Goal: Task Accomplishment & Management: Use online tool/utility

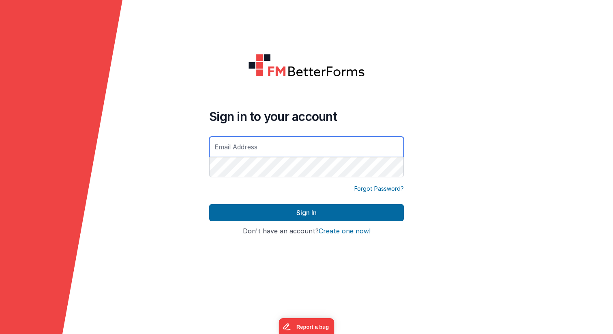
click at [281, 148] on input "text" at bounding box center [306, 147] width 195 height 20
type input "[PERSON_NAME][EMAIL_ADDRESS][DOMAIN_NAME]"
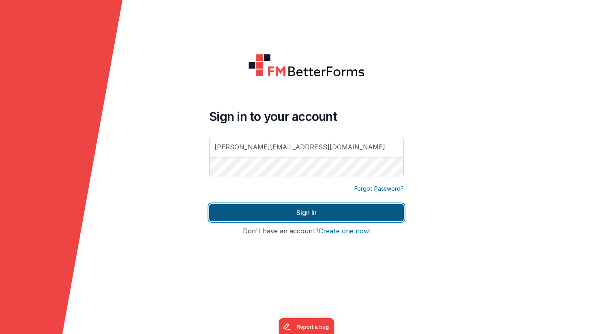
click at [317, 209] on button "Sign In" at bounding box center [306, 212] width 195 height 17
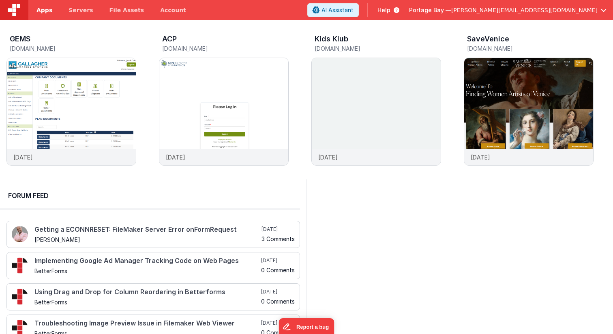
click at [40, 7] on span "Apps" at bounding box center [44, 10] width 16 height 8
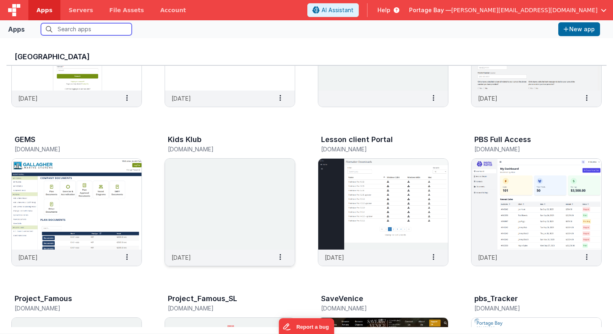
scroll to position [105, 0]
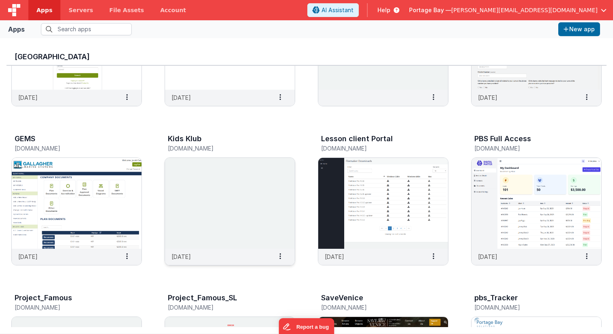
click at [235, 200] on img at bounding box center [230, 203] width 130 height 91
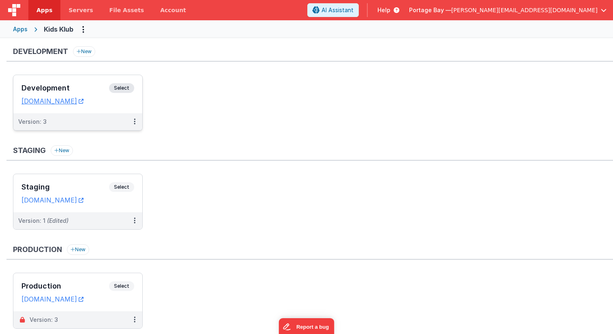
click at [118, 91] on span "Select" at bounding box center [121, 88] width 25 height 10
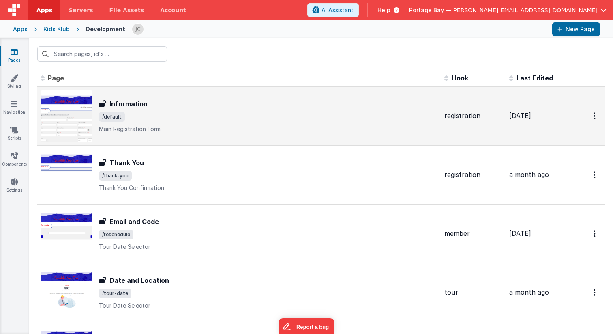
click at [202, 105] on div "Information" at bounding box center [268, 104] width 339 height 10
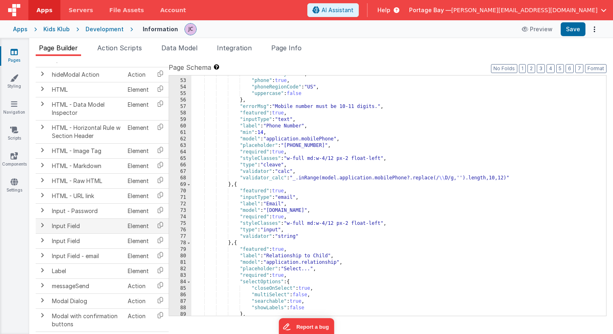
scroll to position [555, 0]
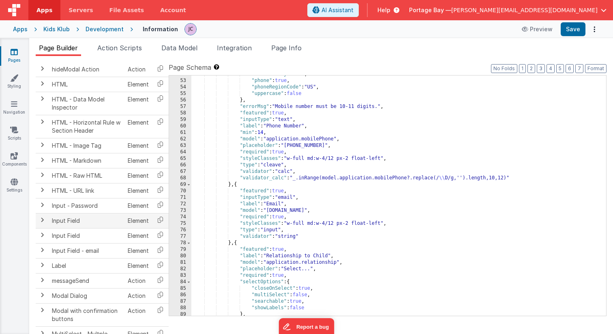
click at [42, 218] on span at bounding box center [42, 219] width 6 height 6
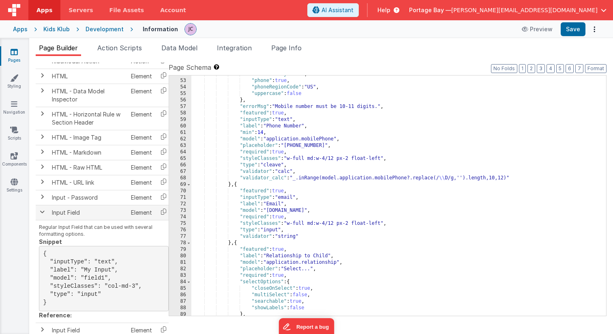
click at [43, 210] on span at bounding box center [42, 211] width 6 height 6
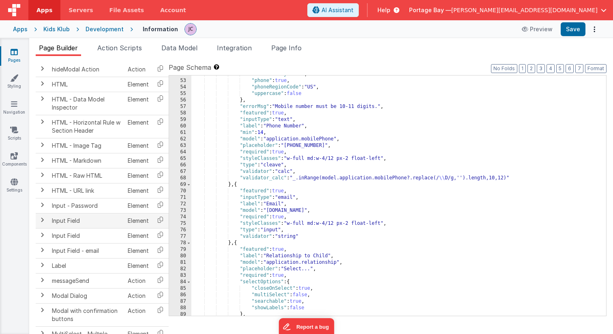
click at [41, 220] on span at bounding box center [42, 219] width 6 height 6
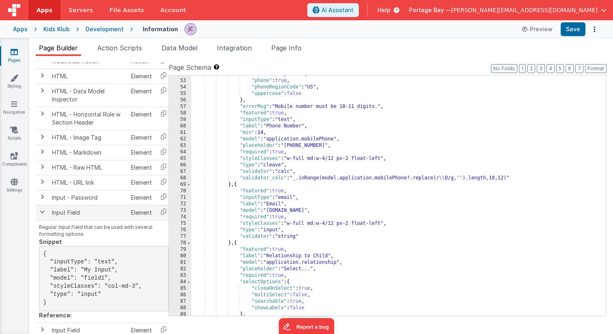
click at [43, 212] on span at bounding box center [42, 211] width 6 height 6
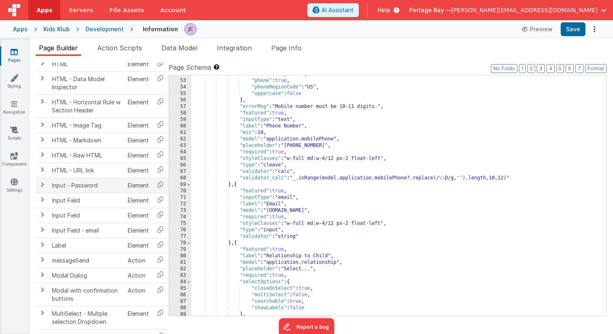
scroll to position [577, 0]
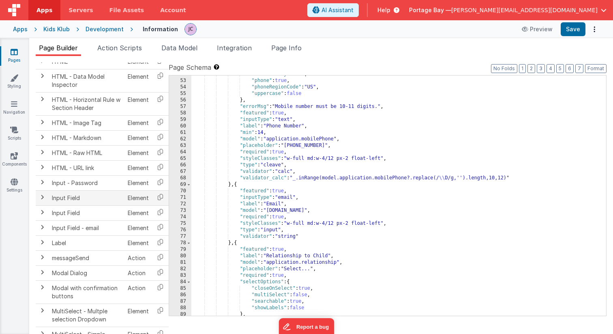
click at [43, 197] on span at bounding box center [42, 197] width 6 height 6
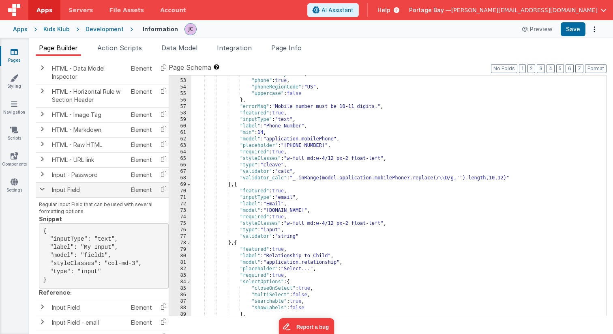
scroll to position [579, 0]
click at [41, 184] on span at bounding box center [42, 187] width 6 height 6
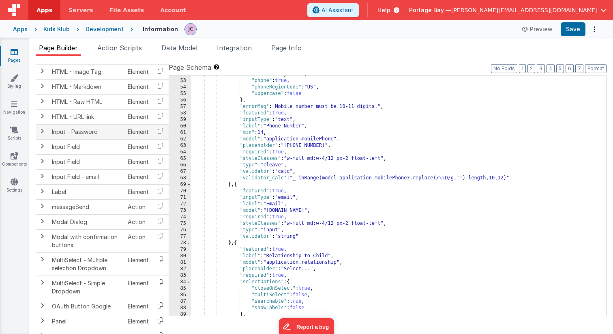
scroll to position [634, 0]
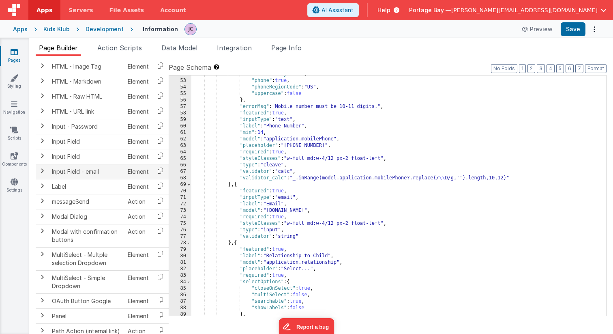
click at [42, 170] on span at bounding box center [42, 170] width 6 height 6
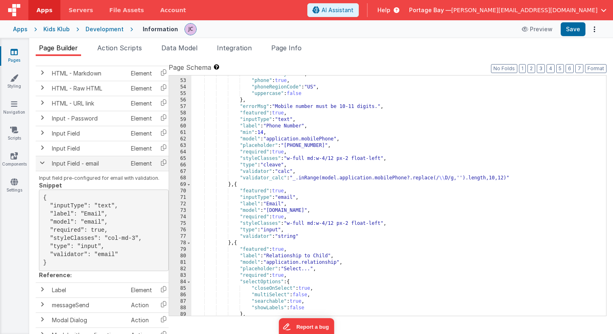
click at [42, 162] on span at bounding box center [42, 162] width 6 height 6
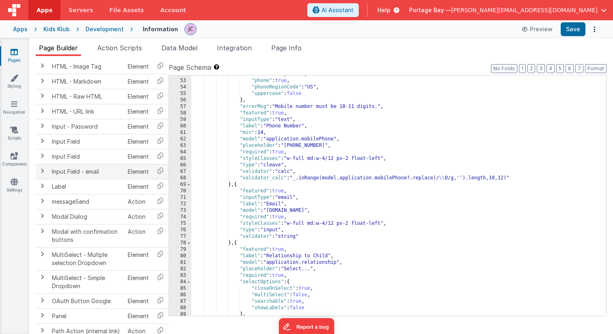
scroll to position [636, 0]
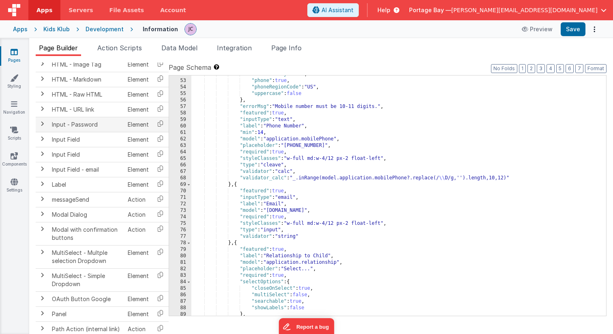
click at [43, 125] on span at bounding box center [42, 123] width 6 height 6
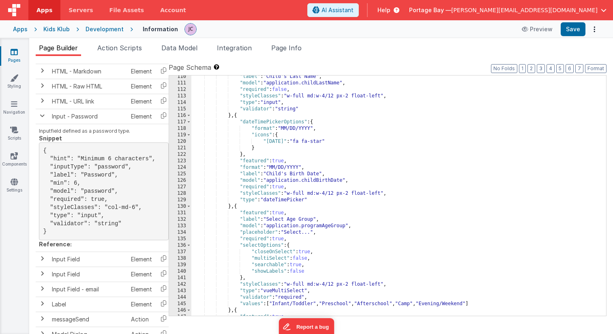
scroll to position [739, 0]
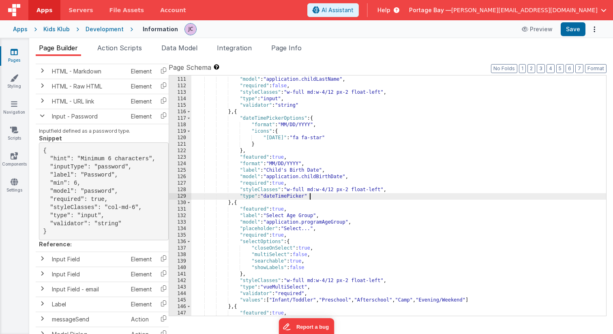
click at [318, 196] on div ""label" : "Child's Last Name" , "model" : "application.childLastName" , "requir…" at bounding box center [398, 196] width 415 height 253
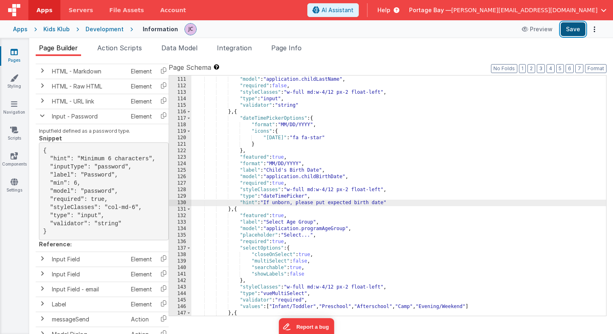
click at [574, 30] on button "Save" at bounding box center [573, 29] width 25 height 14
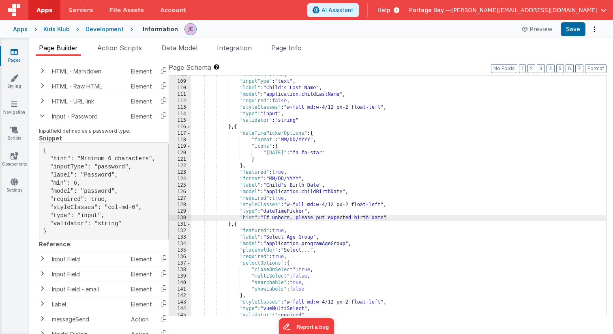
scroll to position [719, 0]
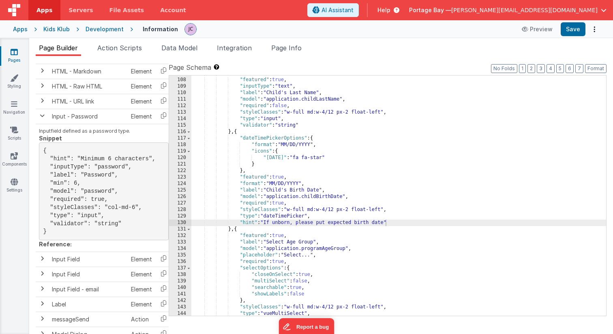
click at [394, 222] on div "} , { "featured" : true , "inputType" : "text" , "label" : "Child's Last Name" …" at bounding box center [398, 196] width 415 height 253
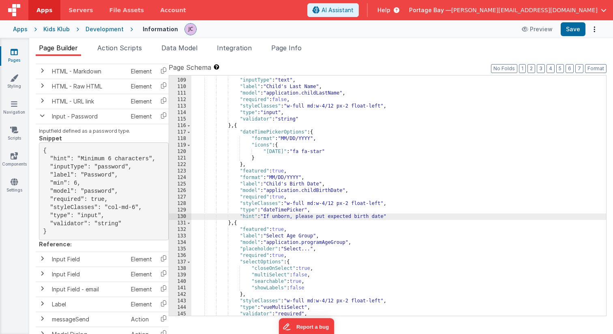
click at [403, 215] on div ""featured" : true , "inputType" : "text" , "label" : "Child's Last Name" , "mod…" at bounding box center [398, 197] width 415 height 253
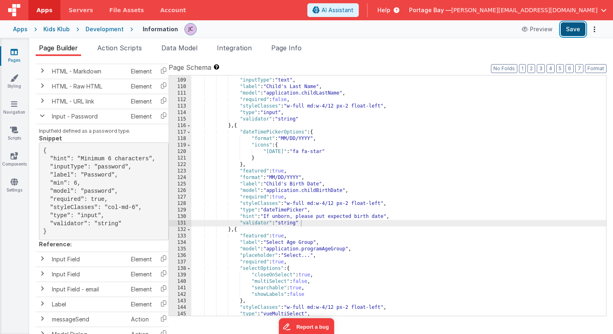
click at [572, 32] on button "Save" at bounding box center [573, 29] width 25 height 14
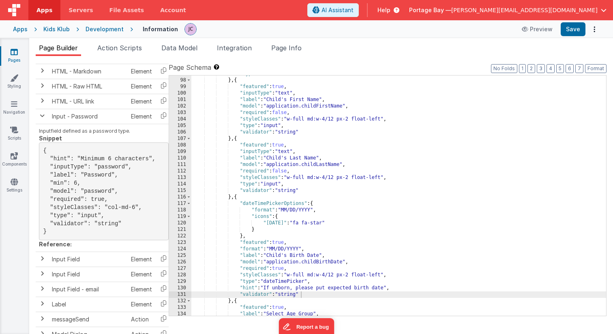
scroll to position [665, 0]
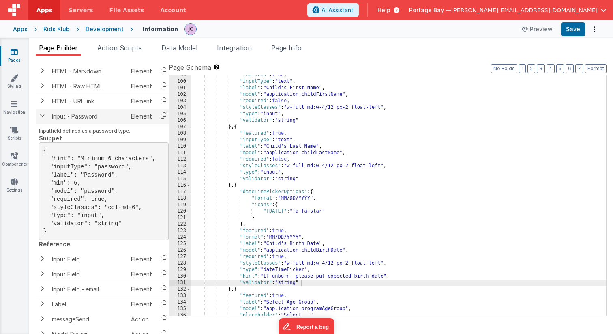
click at [43, 117] on span at bounding box center [42, 115] width 6 height 6
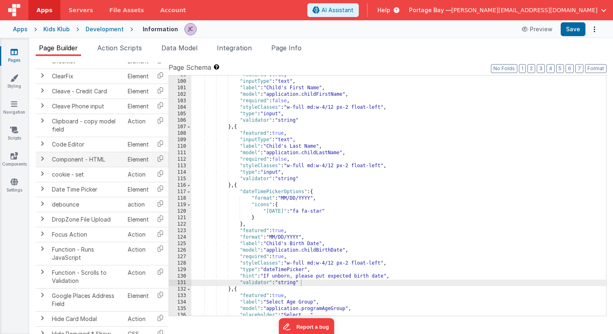
scroll to position [268, 0]
click at [43, 188] on span at bounding box center [42, 187] width 6 height 6
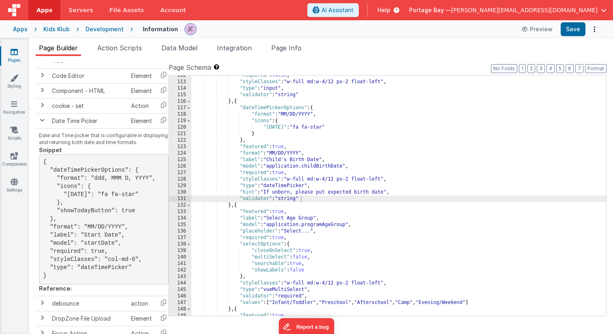
scroll to position [749, 0]
click at [268, 199] on div ""required" : false , "styleClasses" : "w-full md:w-4/12 px-2 float-left" , "typ…" at bounding box center [398, 198] width 415 height 253
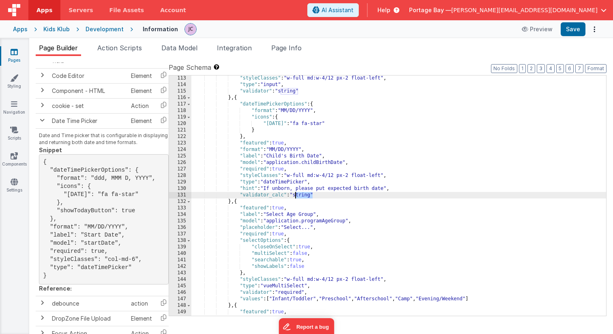
drag, startPoint x: 313, startPoint y: 194, endPoint x: 296, endPoint y: 197, distance: 16.9
click at [296, 197] on div ""styleClasses" : "w-full md:w-4/12 px-2 float-left" , "type" : "input" , "valid…" at bounding box center [398, 201] width 415 height 253
click at [576, 27] on button "Save" at bounding box center [573, 29] width 25 height 14
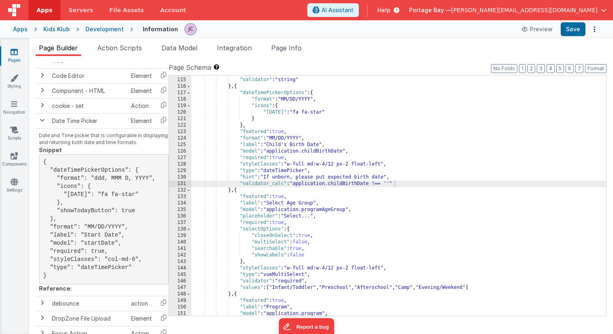
scroll to position [764, 0]
click at [284, 183] on div ""type" : "input" , "validator" : "string" } , { "dateTimePickerOptions" : { "fo…" at bounding box center [398, 196] width 415 height 253
drag, startPoint x: 376, startPoint y: 183, endPoint x: 282, endPoint y: 184, distance: 94.1
click at [282, 184] on div ""type" : "input" , "validator" : "string" } , { "dateTimePickerOptions" : { "fo…" at bounding box center [398, 196] width 415 height 253
click at [574, 30] on button "Save" at bounding box center [573, 29] width 25 height 14
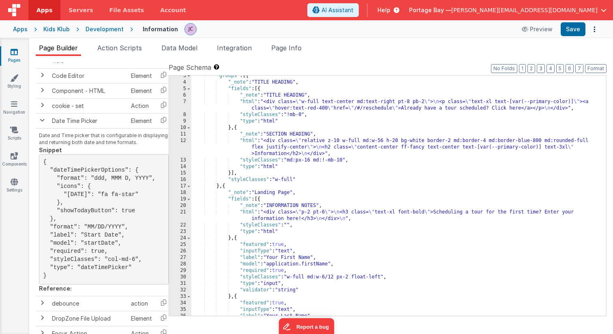
scroll to position [47, 0]
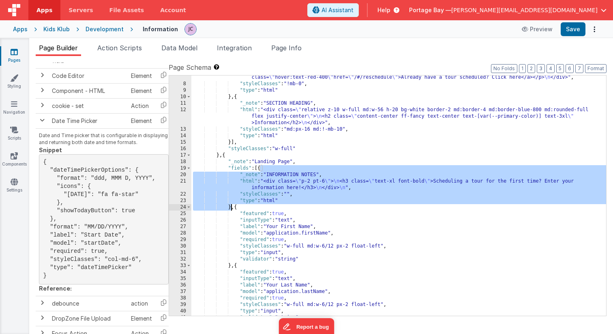
drag, startPoint x: 260, startPoint y: 169, endPoint x: 230, endPoint y: 206, distance: 47.2
click at [230, 206] on div ""html" : "<div class= \" w-full text-center md:text-right pt-8 pb-2 \" > \n <p …" at bounding box center [398, 197] width 415 height 259
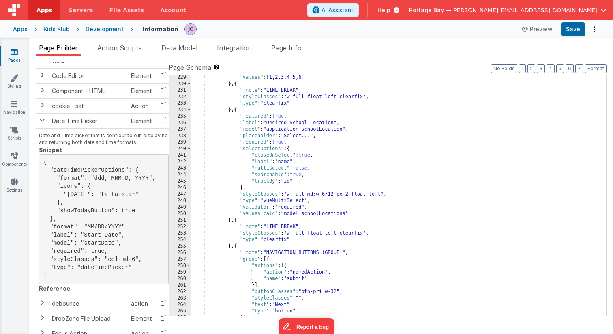
scroll to position [1576, 0]
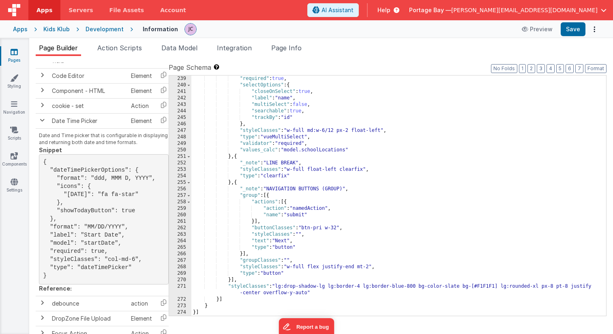
click at [237, 182] on div ""required" : true , "selectOptions" : { "closeOnSelect" : true , "label" : "nam…" at bounding box center [398, 201] width 415 height 253
paste textarea
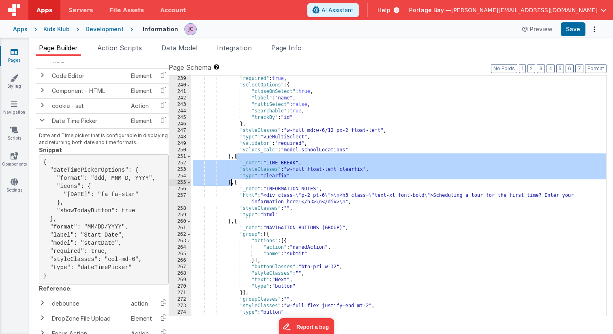
drag, startPoint x: 238, startPoint y: 155, endPoint x: 231, endPoint y: 181, distance: 26.3
click at [231, 181] on div ""required" : true , "selectOptions" : { "closeOnSelect" : true , "label" : "nam…" at bounding box center [398, 201] width 415 height 253
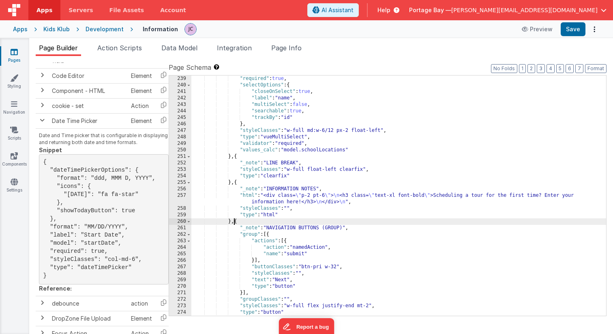
click at [234, 222] on div ""required" : true , "selectOptions" : { "closeOnSelect" : true , "label" : "nam…" at bounding box center [398, 201] width 415 height 253
paste textarea
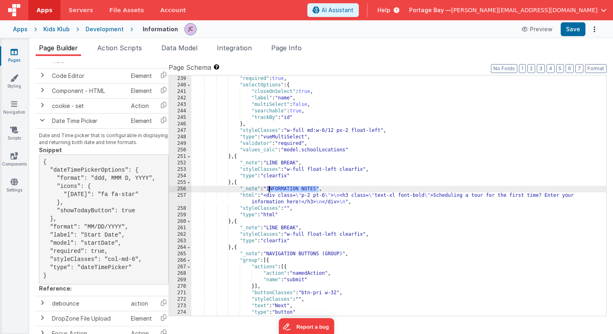
drag, startPoint x: 319, startPoint y: 188, endPoint x: 268, endPoint y: 189, distance: 50.7
click at [268, 189] on div ""required" : true , "selectOptions" : { "closeOnSelect" : true , "label" : "nam…" at bounding box center [398, 201] width 415 height 253
click at [574, 30] on button "Save" at bounding box center [573, 29] width 25 height 14
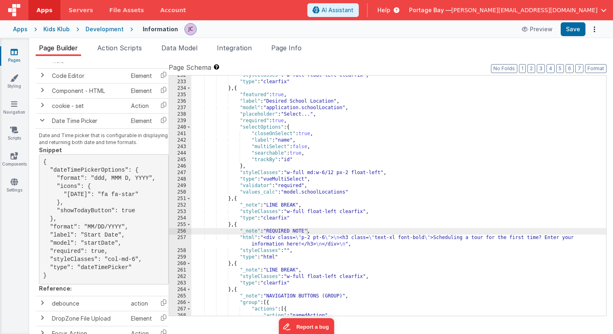
scroll to position [1534, 0]
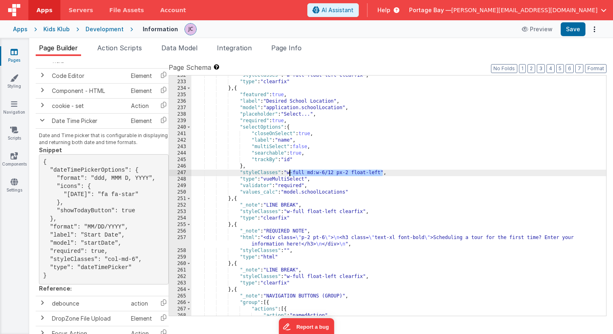
drag, startPoint x: 383, startPoint y: 171, endPoint x: 290, endPoint y: 173, distance: 92.9
click at [290, 173] on div ""styleClasses" : "w-full float-left clearfix" , "type" : "clearfix" } , { "feat…" at bounding box center [398, 198] width 415 height 253
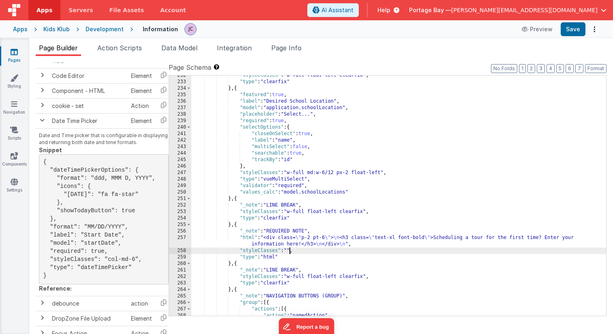
click at [290, 250] on div ""styleClasses" : "w-full float-left clearfix" , "type" : "clearfix" } , { "feat…" at bounding box center [398, 198] width 415 height 253
click at [575, 30] on button "Save" at bounding box center [573, 29] width 25 height 14
click at [245, 236] on div ""styleClasses" : "w-full float-left clearfix" , "type" : "clearfix" } , { "feat…" at bounding box center [398, 198] width 415 height 253
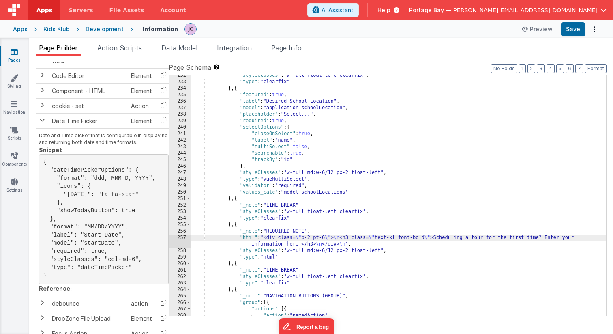
click at [182, 238] on div "257" at bounding box center [180, 240] width 22 height 13
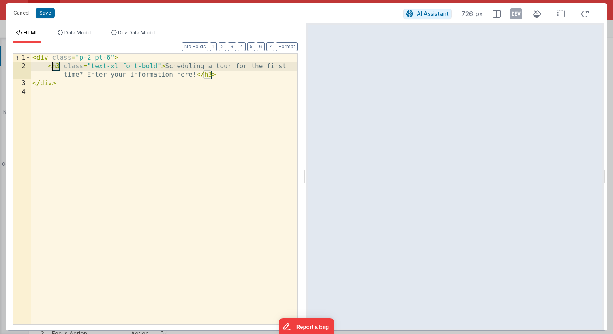
drag, startPoint x: 59, startPoint y: 67, endPoint x: 52, endPoint y: 67, distance: 7.3
click at [52, 67] on div "< div class = "p-2 pt-6" > < h3 class = "text-xl font-bold" > Scheduling a tour…" at bounding box center [164, 197] width 266 height 287
drag, startPoint x: 212, startPoint y: 74, endPoint x: 203, endPoint y: 75, distance: 8.5
click at [203, 75] on div "< div class = "p-2 pt-6" > < p class = "text-xl font-bold" > Scheduling a tour …" at bounding box center [164, 197] width 266 height 287
click at [161, 66] on div "< div class = "p-2 pt-6" > < p class = "text-xl font-bold" > Scheduling a tour …" at bounding box center [164, 197] width 266 height 287
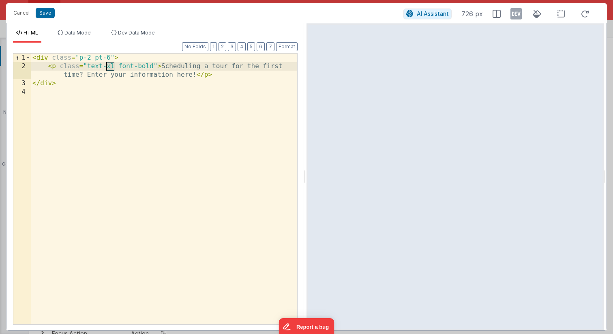
drag, startPoint x: 113, startPoint y: 66, endPoint x: 107, endPoint y: 66, distance: 6.1
click at [107, 66] on div "< div class = "p-2 pt-6" > < p class = "text-xl font-bold" > Scheduling a tour …" at bounding box center [164, 197] width 266 height 287
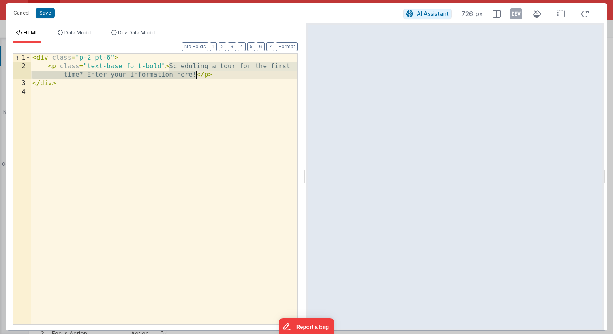
drag, startPoint x: 169, startPoint y: 65, endPoint x: 196, endPoint y: 77, distance: 29.0
click at [196, 77] on div "< div class = "p-2 pt-6" > < p class = "text-base font-bold" > Scheduling a tou…" at bounding box center [164, 197] width 266 height 287
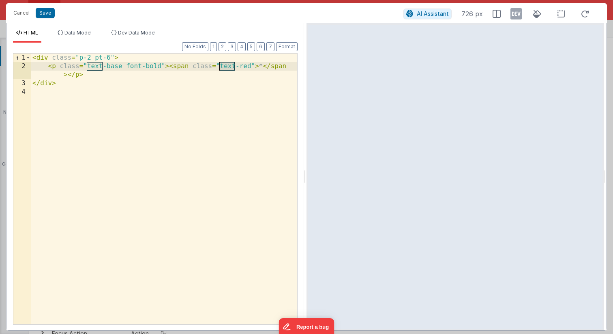
drag, startPoint x: 235, startPoint y: 65, endPoint x: 221, endPoint y: 65, distance: 14.2
click at [221, 65] on div "< div class = "p-2 pt-6" > < p class = "text-base font-bold" > < span class = "…" at bounding box center [164, 197] width 266 height 287
click at [251, 66] on div "< div class = "p-2 pt-6" > < p class = "text-base font-bold" > < span class = "…" at bounding box center [164, 197] width 266 height 287
drag, startPoint x: 266, startPoint y: 65, endPoint x: 239, endPoint y: 66, distance: 27.6
click at [239, 66] on div "< div class = "p-2 pt-6" > < p class = "text-base font-bold" > < span class = "…" at bounding box center [164, 197] width 266 height 287
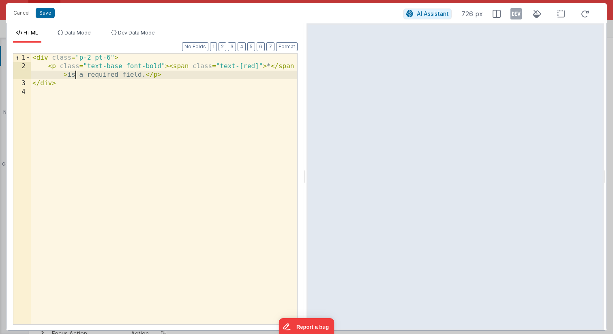
click at [74, 74] on div "< div class = "p-2 pt-6" > < p class = "text-base font-bold" > < span class = "…" at bounding box center [164, 197] width 266 height 287
click at [45, 12] on button "Save" at bounding box center [45, 13] width 19 height 11
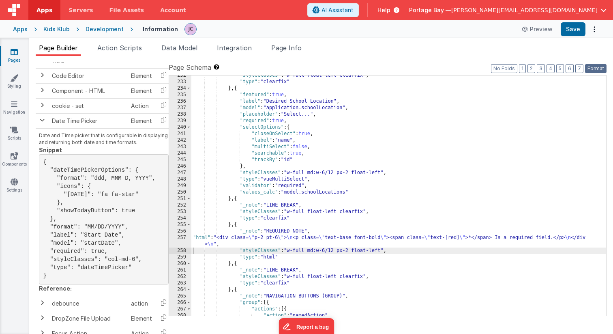
click at [596, 69] on button "Format" at bounding box center [595, 68] width 21 height 9
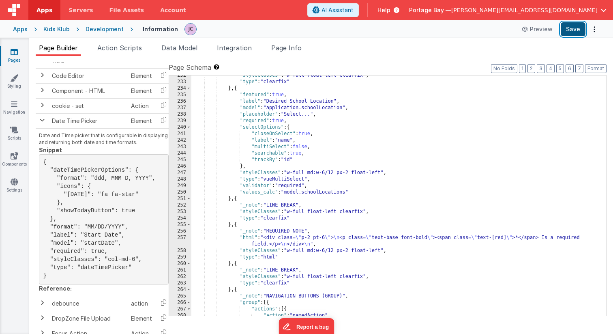
click at [578, 30] on button "Save" at bounding box center [573, 29] width 25 height 14
click at [243, 238] on div ""styleClasses" : "w-full float-left clearfix" , "type" : "clearfix" } , { "feat…" at bounding box center [398, 198] width 415 height 253
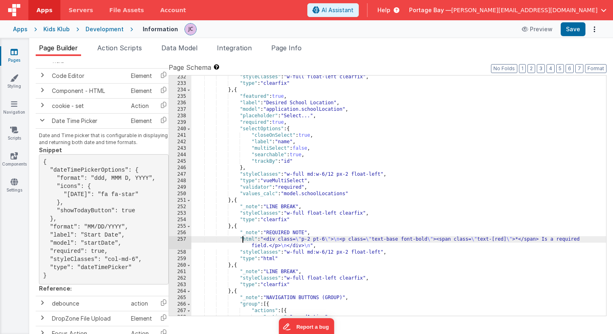
scroll to position [1532, 0]
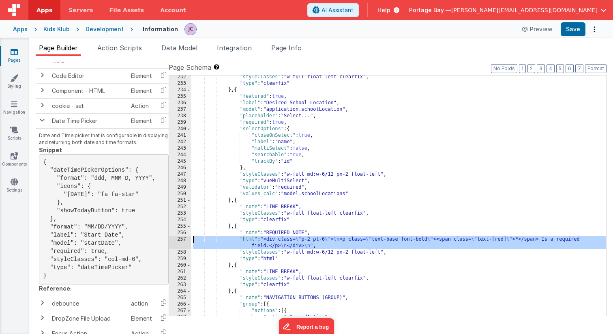
click at [182, 240] on div "257" at bounding box center [180, 242] width 22 height 13
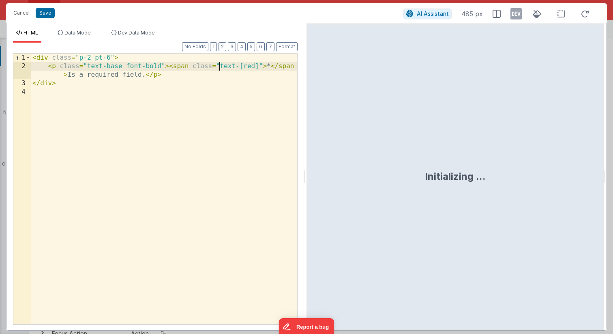
click at [220, 65] on div "< div class = "p-2 pt-6" > < p class = "text-base font-bold" > < span class = "…" at bounding box center [164, 197] width 266 height 287
click at [220, 66] on div "< div class = "p-2 pt-6" > < p class = "text-base font-bold" > < span class = "…" at bounding box center [164, 197] width 266 height 287
click at [47, 11] on button "Save" at bounding box center [45, 13] width 19 height 11
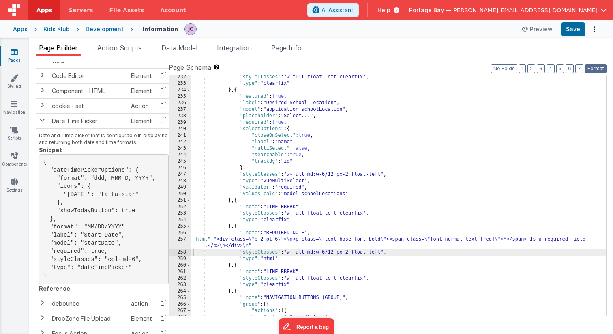
click at [595, 66] on button "Format" at bounding box center [595, 68] width 21 height 9
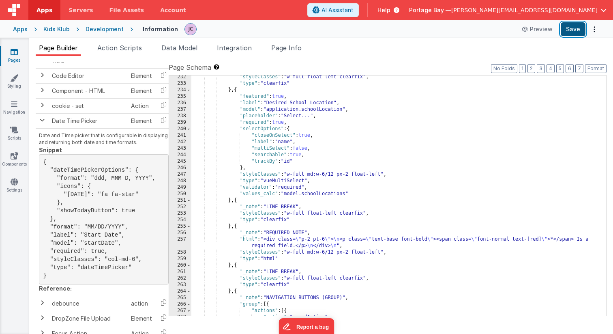
click at [575, 33] on button "Save" at bounding box center [573, 29] width 25 height 14
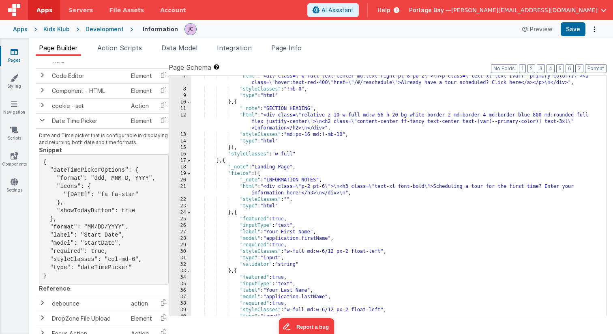
scroll to position [43, 0]
click at [46, 9] on span "Apps" at bounding box center [44, 10] width 16 height 8
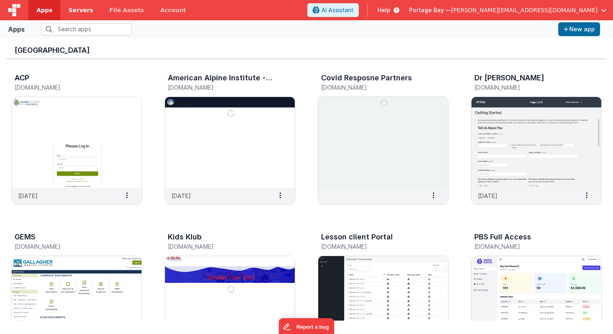
click at [72, 10] on span "Servers" at bounding box center [81, 10] width 24 height 8
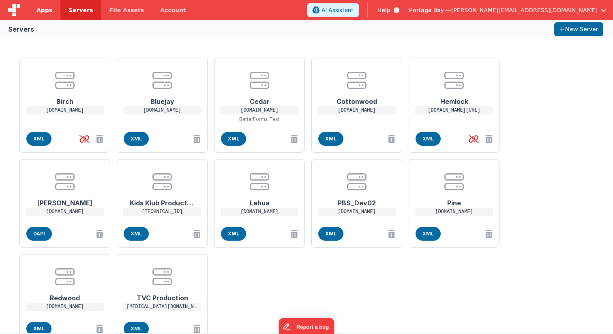
click at [43, 10] on span "Apps" at bounding box center [44, 10] width 16 height 8
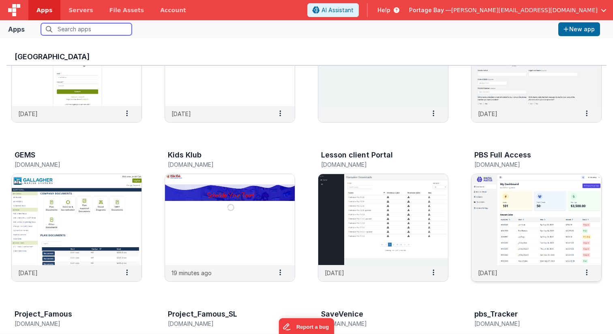
scroll to position [91, 0]
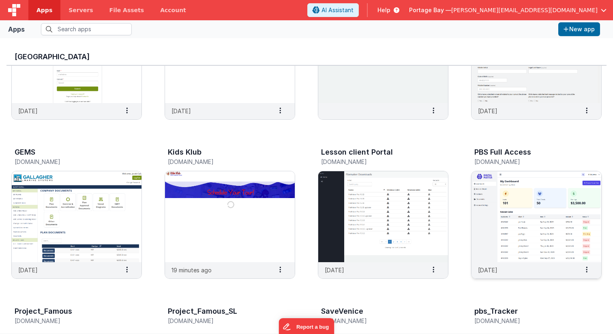
click at [543, 206] on img at bounding box center [536, 216] width 130 height 91
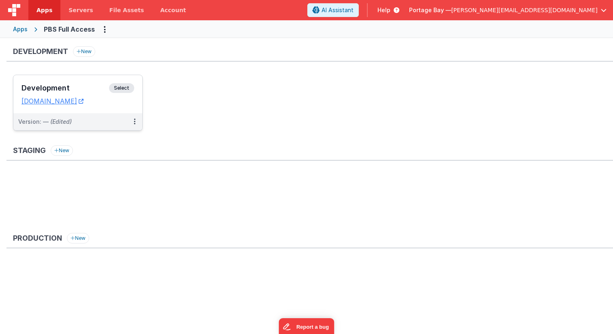
click at [124, 87] on span "Select" at bounding box center [121, 88] width 25 height 10
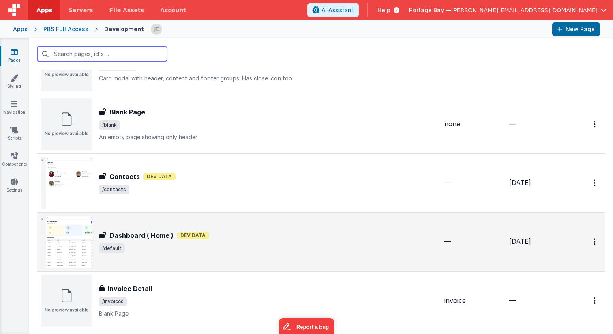
scroll to position [110, 0]
click at [273, 237] on div "Dashboard ( Home ) Dev Data" at bounding box center [268, 235] width 339 height 10
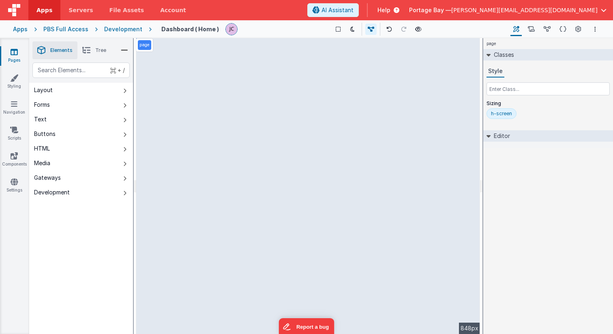
click at [219, 166] on div "page --> 848px" at bounding box center [308, 186] width 344 height 296
click at [434, 90] on div "page --> 848px" at bounding box center [308, 186] width 344 height 296
click at [96, 49] on span "Tree" at bounding box center [100, 50] width 11 height 6
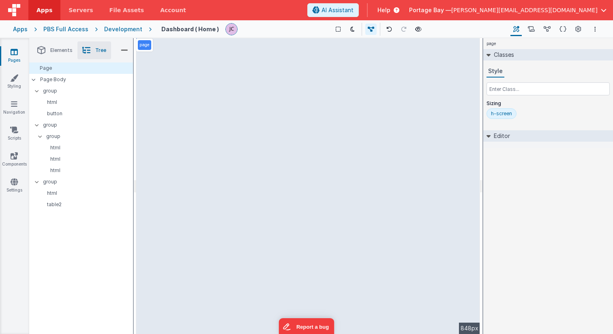
click at [193, 54] on div "page --> 848px" at bounding box center [308, 186] width 344 height 296
click at [318, 117] on div "page --> 848px" at bounding box center [308, 186] width 344 height 296
click at [446, 59] on div "page --> 848px" at bounding box center [308, 186] width 344 height 296
click at [383, 207] on div "page --> 848px" at bounding box center [308, 186] width 344 height 296
click at [122, 30] on div "Development" at bounding box center [123, 29] width 38 height 8
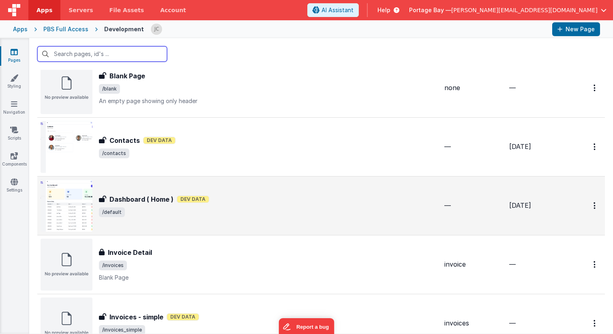
scroll to position [147, 0]
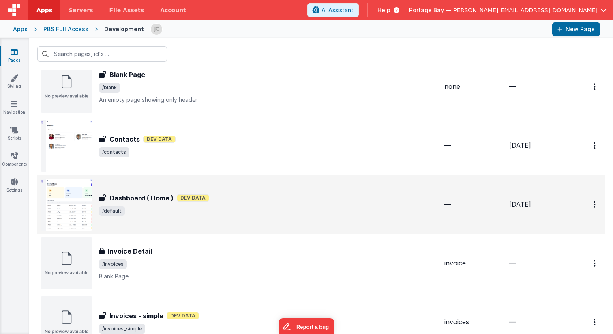
click at [304, 194] on div "Dashboard ( Home ) Dev Data" at bounding box center [268, 198] width 339 height 10
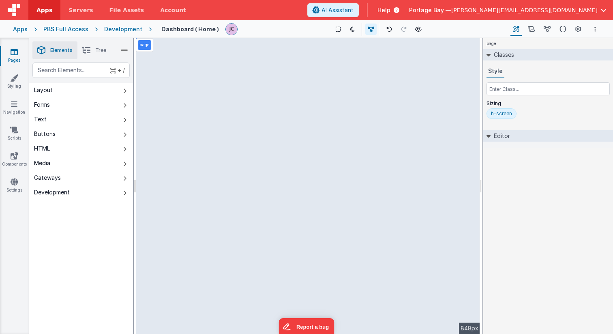
click at [198, 52] on div "page --> 848px" at bounding box center [308, 186] width 344 height 296
click at [533, 30] on icon at bounding box center [531, 29] width 7 height 9
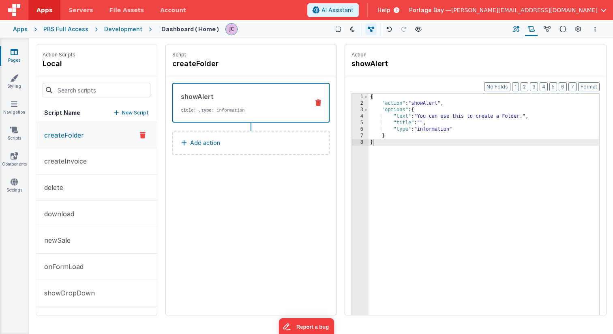
click at [514, 29] on icon at bounding box center [516, 29] width 6 height 9
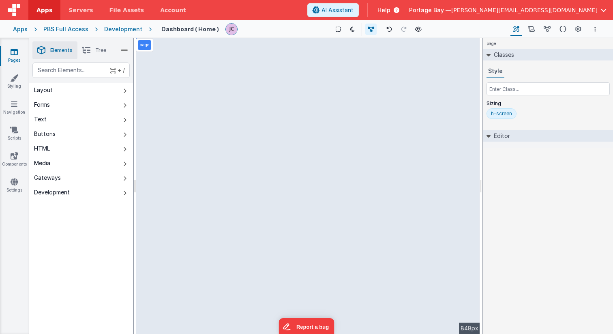
click at [188, 60] on div "page --> 848px" at bounding box center [308, 186] width 344 height 296
click at [166, 51] on div "page --> 848px" at bounding box center [308, 186] width 344 height 296
click at [92, 49] on li "Tree" at bounding box center [94, 50] width 34 height 18
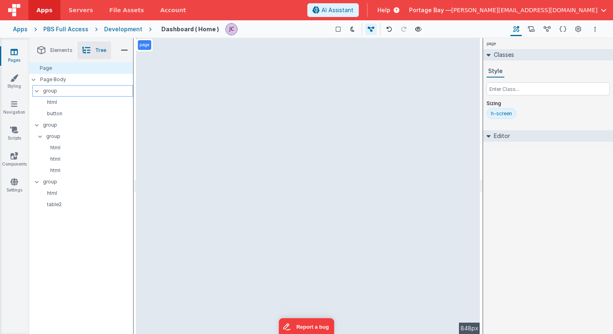
click at [69, 94] on p "group" at bounding box center [88, 90] width 90 height 9
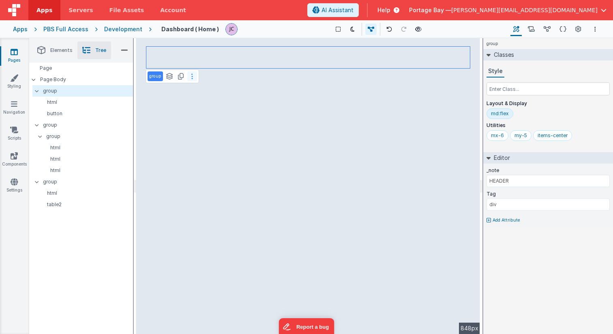
click at [193, 76] on button at bounding box center [192, 76] width 10 height 10
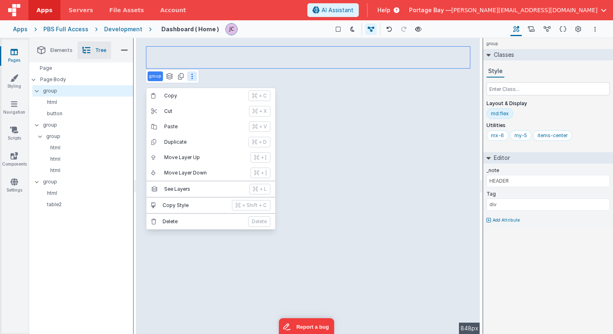
click at [227, 47] on div "group Copy + C Cut + X Paste + V Duplicate + D Move Layer Up + [ Move Layer Dow…" at bounding box center [308, 186] width 344 height 296
click at [210, 53] on div "group Copy + C Cut + X Paste + V Duplicate + D Move Layer Up + [ Move Layer Dow…" at bounding box center [308, 186] width 344 height 296
click at [193, 75] on icon at bounding box center [192, 76] width 2 height 6
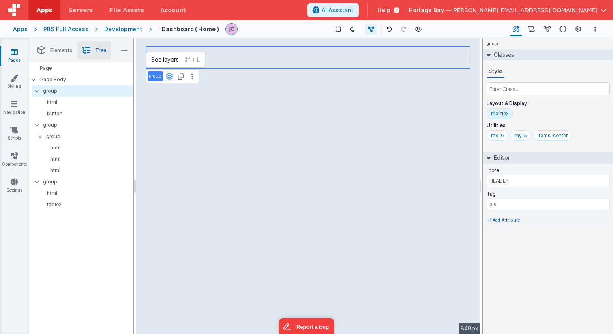
click at [168, 77] on icon at bounding box center [169, 76] width 7 height 6
click at [81, 100] on p "html" at bounding box center [86, 102] width 94 height 6
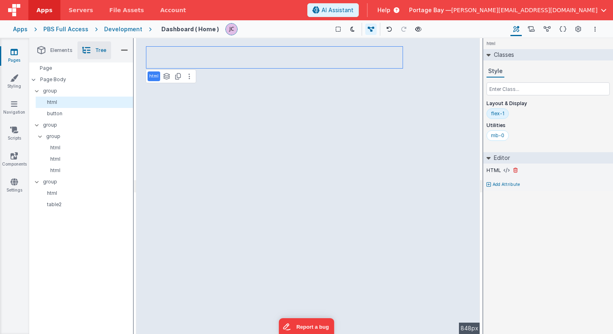
click at [497, 170] on label "HTML" at bounding box center [493, 170] width 15 height 6
click at [504, 170] on icon at bounding box center [506, 170] width 6 height 6
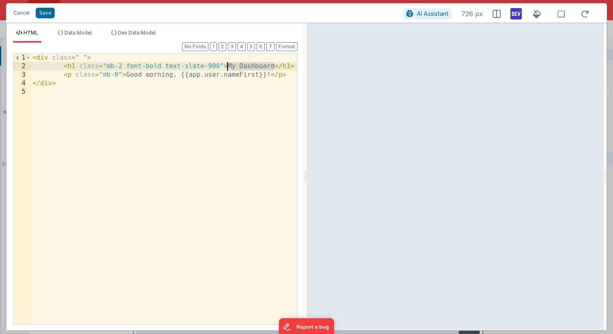
drag, startPoint x: 274, startPoint y: 66, endPoint x: 227, endPoint y: 65, distance: 47.4
click at [227, 65] on div "< div class = " " > < h1 class = "mb-2 font-bold text-slate-900" > My Dashboard…" at bounding box center [164, 197] width 266 height 287
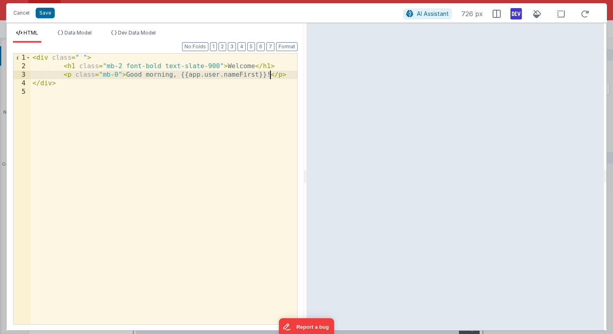
click at [269, 75] on div "< div class = " " > < h1 class = "mb-2 font-bold text-slate-900" > Welcome </ h…" at bounding box center [164, 197] width 266 height 287
click at [253, 64] on div "< div class = " " > < h1 class = "mb-2 font-bold text-slate-900" > Welcome </ h…" at bounding box center [164, 197] width 266 height 287
drag, startPoint x: 270, startPoint y: 75, endPoint x: 181, endPoint y: 74, distance: 88.8
click at [181, 74] on div "< div class = " " > < h1 class = "mb-2 font-bold text-slate-900" > Welcome </ h…" at bounding box center [164, 197] width 266 height 287
click at [256, 64] on div "< div class = " " > < h1 class = "mb-2 font-bold text-slate-900" > Welcome </ h…" at bounding box center [164, 197] width 266 height 287
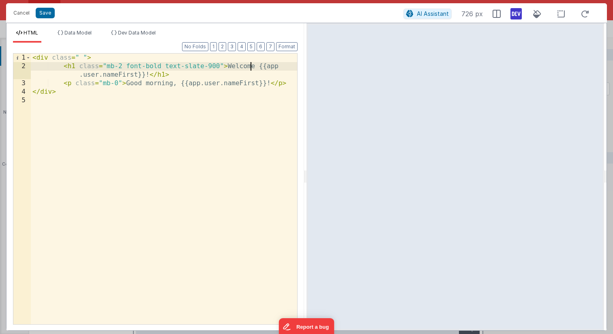
click at [252, 66] on div "< div class = " " > < h1 class = "mb-2 font-bold text-slate-900" > Welcome {{ap…" at bounding box center [164, 197] width 266 height 287
click at [253, 65] on div "< div class = " " > < h1 class = "mb-2 font-bold text-slate-900" > Welcome {{ap…" at bounding box center [164, 197] width 266 height 287
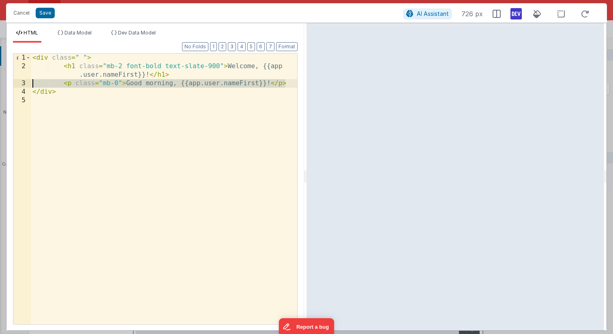
drag, startPoint x: 283, startPoint y: 84, endPoint x: 23, endPoint y: 83, distance: 259.8
click at [23, 83] on div "1 2 3 4 5 < div class = " " > < h1 class = "mb-2 font-bold text-slate-900" > We…" at bounding box center [155, 188] width 285 height 271
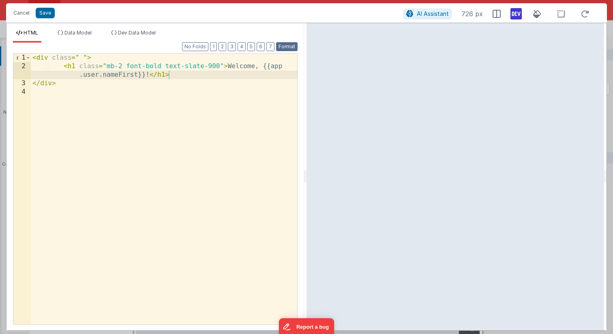
click at [287, 43] on button "Format" at bounding box center [286, 46] width 21 height 9
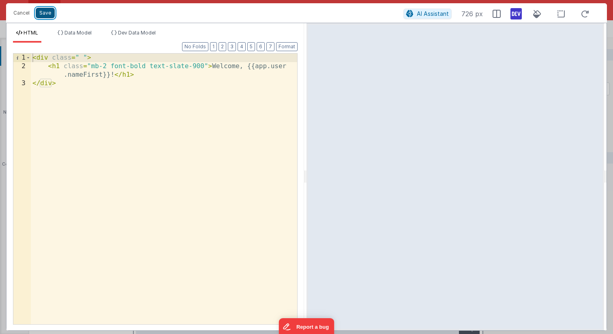
click at [50, 11] on button "Save" at bounding box center [45, 13] width 19 height 11
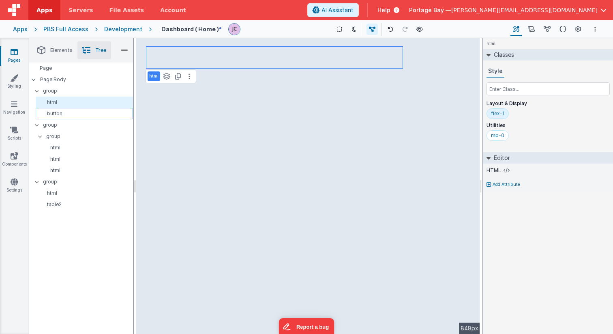
click at [65, 112] on p "button" at bounding box center [86, 113] width 94 height 6
select select "newSale"
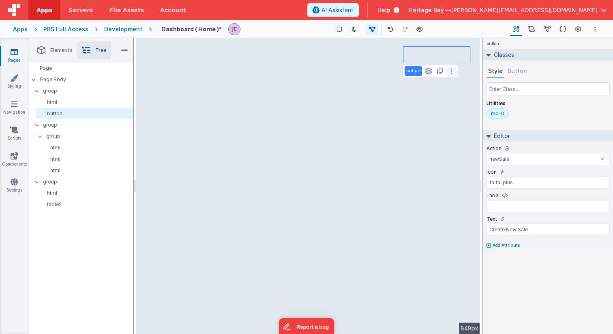
click at [450, 70] on icon at bounding box center [451, 71] width 2 height 6
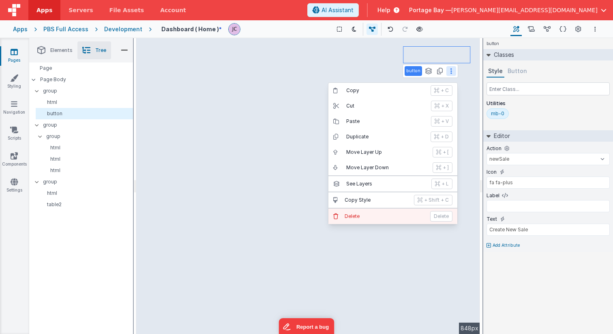
click at [374, 217] on p "Delete" at bounding box center [385, 216] width 81 height 6
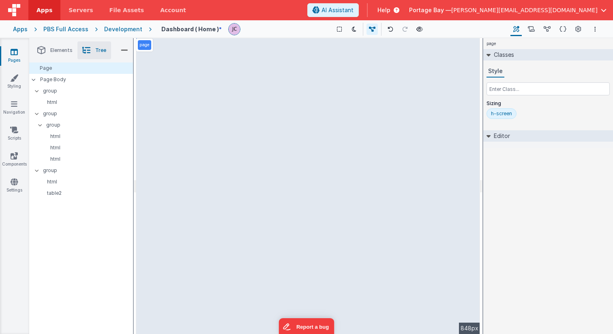
click at [237, 100] on div "page --> 848px" at bounding box center [308, 186] width 344 height 296
click at [64, 131] on div "html" at bounding box center [86, 136] width 94 height 11
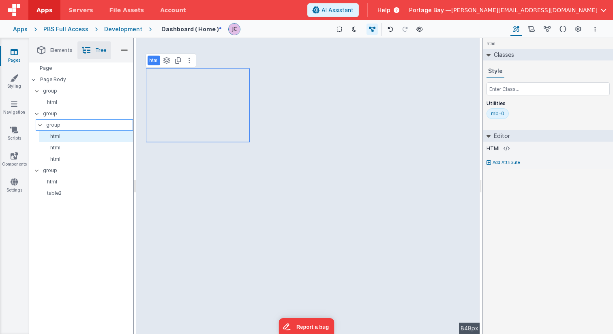
click at [63, 126] on p "group" at bounding box center [89, 124] width 86 height 9
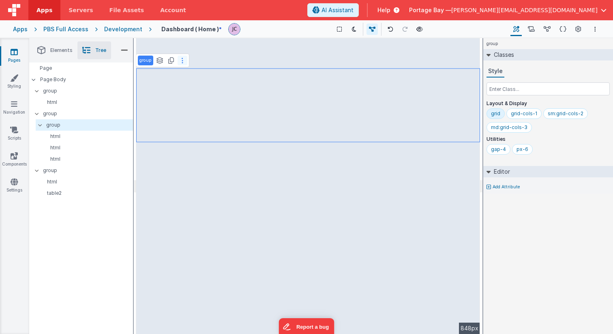
click at [184, 59] on button at bounding box center [183, 61] width 10 height 10
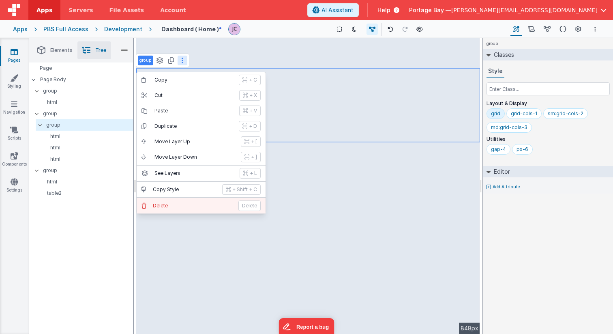
click at [162, 206] on p "Delete" at bounding box center [193, 205] width 81 height 6
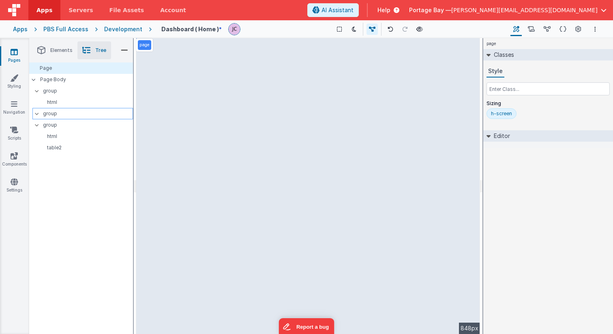
click at [64, 116] on p "group" at bounding box center [88, 113] width 90 height 9
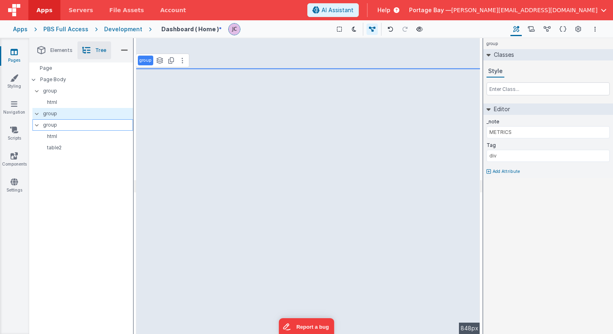
click at [70, 123] on p "group" at bounding box center [88, 124] width 90 height 9
type input "TABLE"
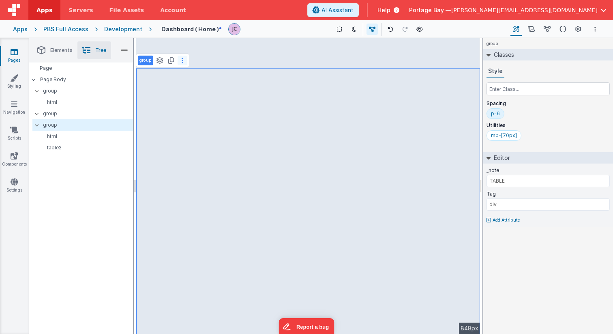
click at [182, 61] on icon at bounding box center [183, 60] width 2 height 6
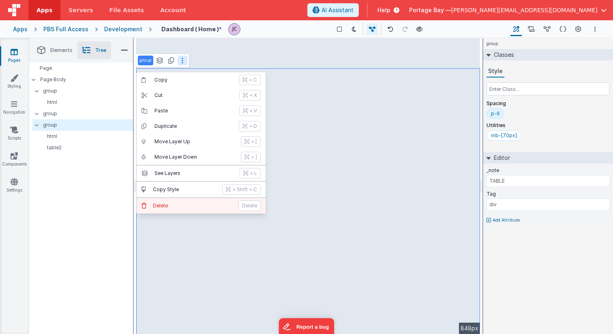
click at [173, 208] on p "Delete" at bounding box center [193, 205] width 81 height 6
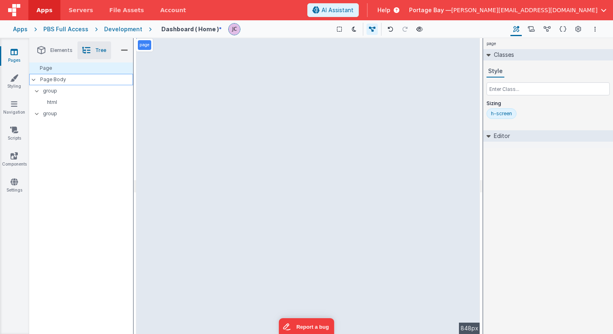
click at [76, 78] on p "Page Body" at bounding box center [86, 79] width 93 height 6
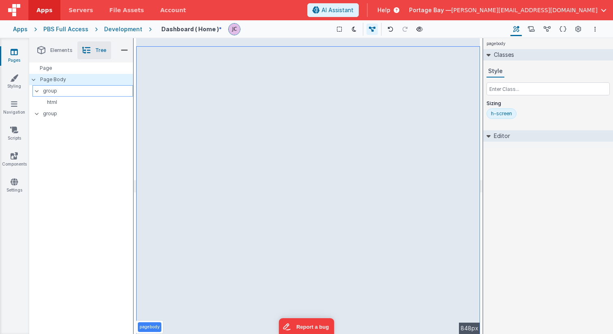
click at [73, 89] on p "group" at bounding box center [88, 90] width 90 height 9
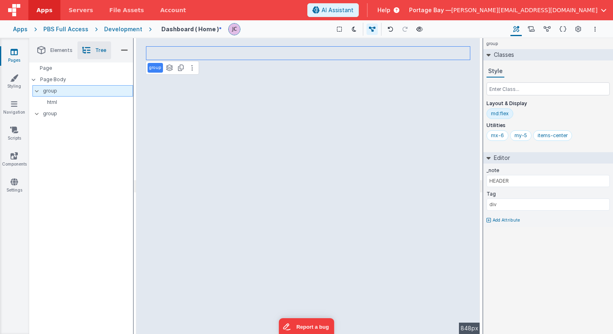
click at [35, 90] on icon at bounding box center [37, 91] width 6 height 2
click at [38, 102] on icon at bounding box center [37, 102] width 6 height 2
click at [69, 103] on p "group" at bounding box center [88, 102] width 90 height 9
type input "METRICS"
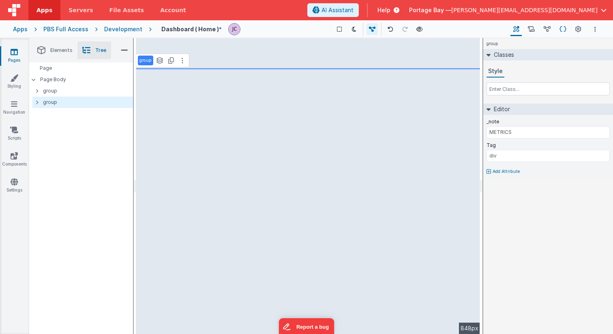
click at [561, 30] on icon at bounding box center [562, 29] width 7 height 9
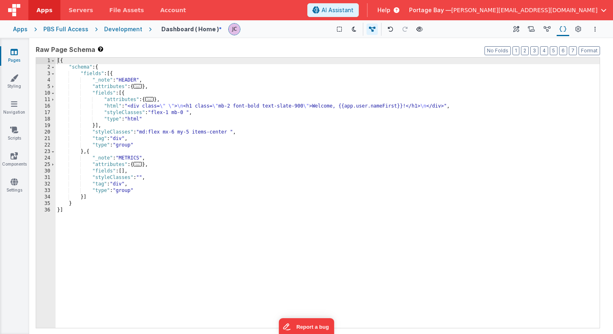
click at [120, 28] on div "Development" at bounding box center [123, 29] width 38 height 8
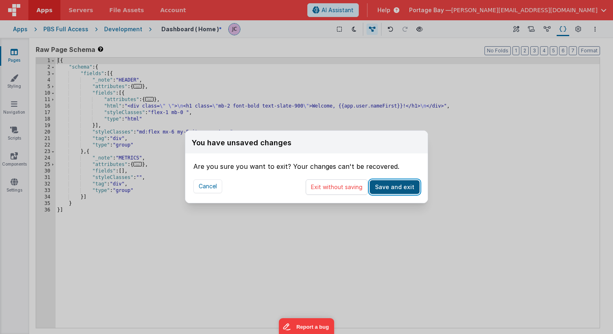
click at [406, 187] on button "Save and exit" at bounding box center [395, 187] width 50 height 14
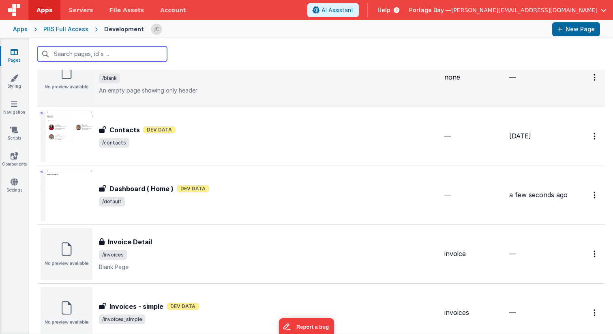
scroll to position [173, 0]
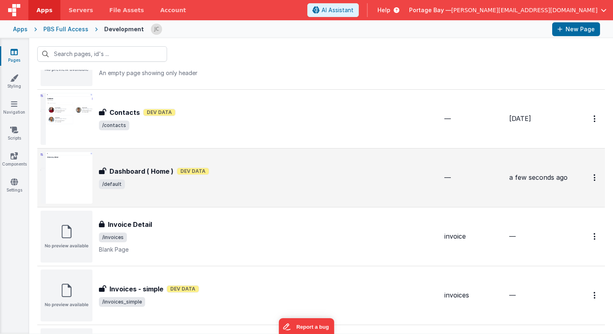
click at [257, 170] on div "Dashboard ( Home ) Dev Data" at bounding box center [268, 171] width 339 height 10
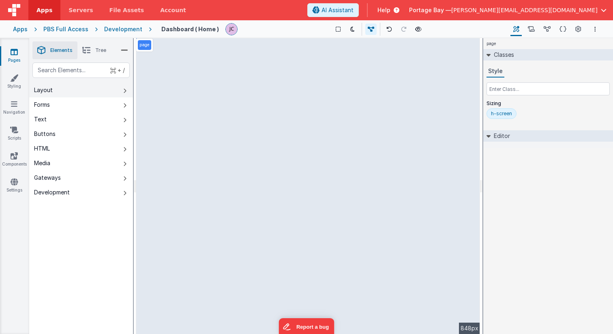
click at [125, 90] on icon at bounding box center [124, 91] width 3 height 6
click at [119, 134] on button "Buttons" at bounding box center [81, 133] width 104 height 15
drag, startPoint x: 170, startPoint y: 89, endPoint x: 238, endPoint y: 89, distance: 68.1
click at [238, 89] on div "--> 848px" at bounding box center [308, 186] width 344 height 296
click at [368, 139] on div "--> 848px" at bounding box center [308, 186] width 344 height 296
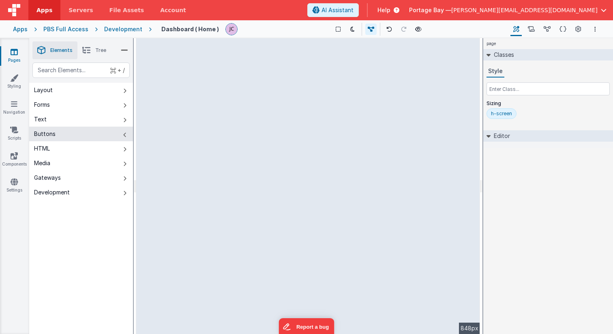
click at [120, 29] on div "Development" at bounding box center [123, 29] width 38 height 8
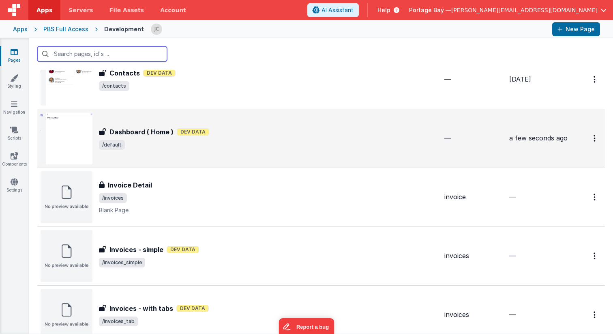
scroll to position [214, 0]
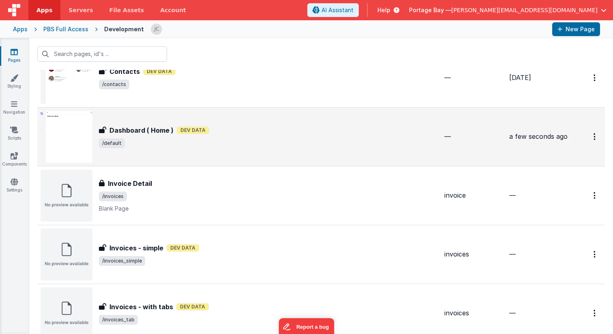
click at [404, 138] on span "/default" at bounding box center [268, 143] width 339 height 10
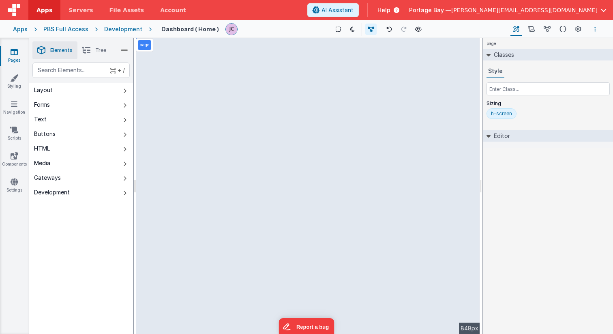
click at [592, 28] on button "Options" at bounding box center [595, 29] width 10 height 10
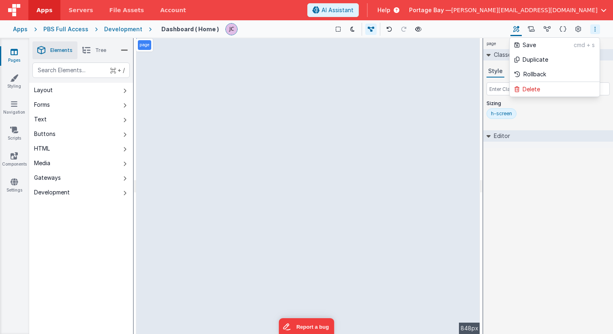
click at [561, 156] on button at bounding box center [306, 167] width 613 height 334
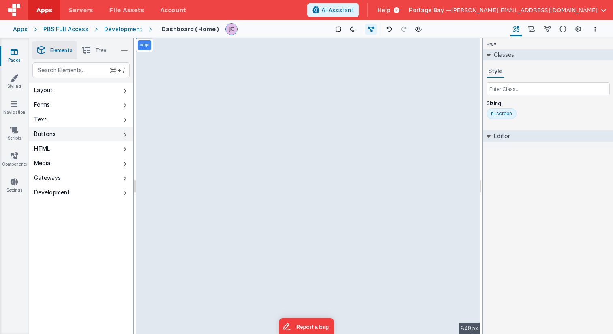
click at [65, 130] on button "Buttons" at bounding box center [81, 133] width 104 height 15
click at [227, 88] on div "--> 848px" at bounding box center [308, 186] width 344 height 296
drag, startPoint x: 154, startPoint y: 88, endPoint x: 346, endPoint y: 96, distance: 192.3
click at [346, 96] on div "--> 848px" at bounding box center [308, 186] width 344 height 296
click at [98, 51] on span "Tree" at bounding box center [100, 50] width 11 height 6
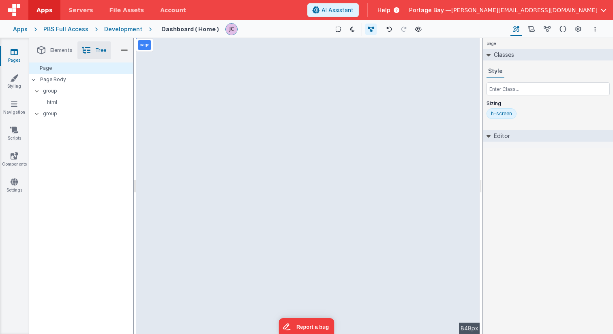
click at [56, 47] on span "Elements" at bounding box center [61, 50] width 22 height 6
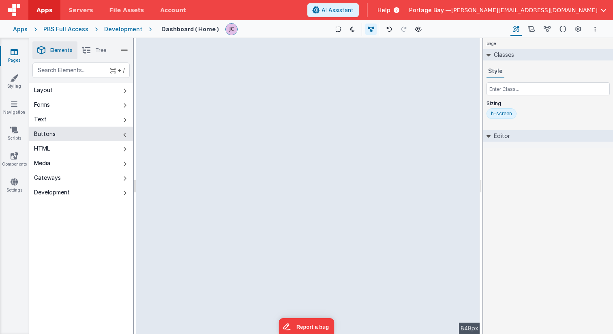
click at [166, 87] on div "--> 848px" at bounding box center [308, 186] width 344 height 296
drag, startPoint x: 227, startPoint y: 88, endPoint x: 355, endPoint y: 96, distance: 127.5
click at [355, 96] on div "--> 848px" at bounding box center [308, 186] width 344 height 296
click at [415, 28] on icon at bounding box center [418, 29] width 6 height 6
drag, startPoint x: 228, startPoint y: 88, endPoint x: 369, endPoint y: 94, distance: 140.8
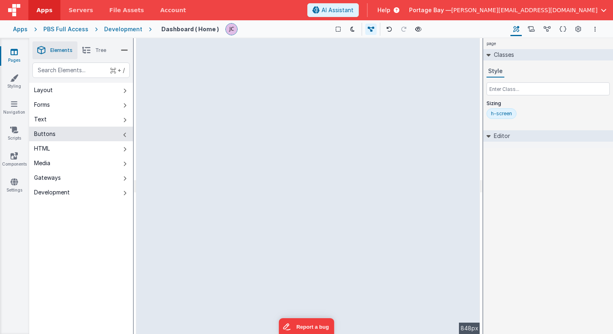
click at [369, 94] on div "--> 848px" at bounding box center [308, 186] width 344 height 296
click at [153, 85] on div "--> 848px" at bounding box center [308, 186] width 344 height 296
click at [123, 49] on icon at bounding box center [124, 50] width 7 height 11
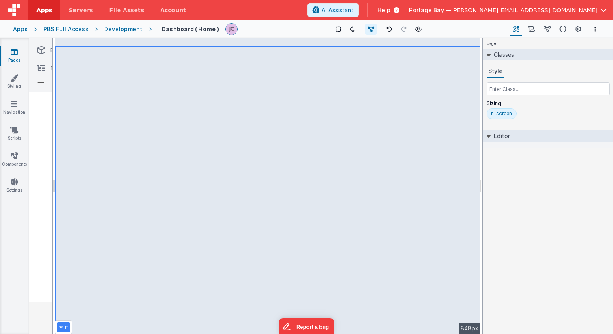
click at [42, 51] on icon at bounding box center [41, 50] width 8 height 11
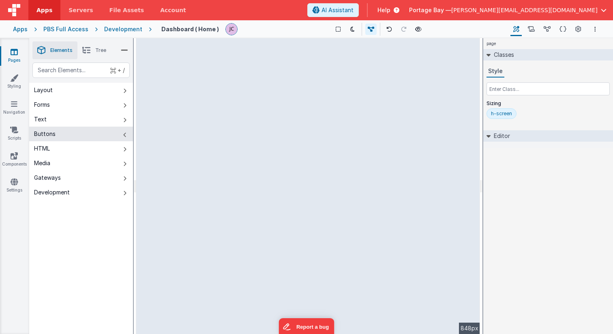
drag, startPoint x: 182, startPoint y: 89, endPoint x: 328, endPoint y: 88, distance: 146.3
click at [328, 88] on div "--> 848px" at bounding box center [308, 186] width 344 height 296
click at [272, 95] on div "--> 848px" at bounding box center [308, 186] width 344 height 296
click at [55, 49] on span "Elements" at bounding box center [61, 50] width 22 height 6
click at [125, 49] on icon at bounding box center [124, 50] width 7 height 11
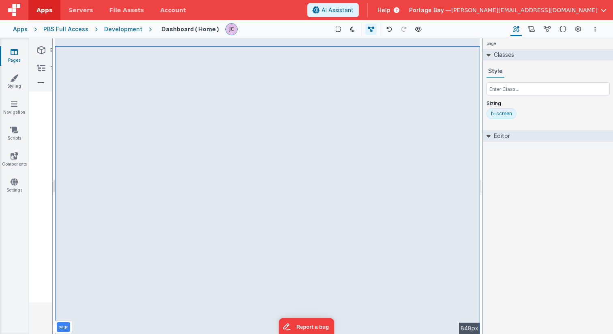
click at [106, 51] on div "page --> 848px" at bounding box center [267, 186] width 425 height 296
click at [120, 109] on div "page --> 848px" at bounding box center [267, 186] width 425 height 296
click at [40, 68] on icon at bounding box center [41, 67] width 8 height 11
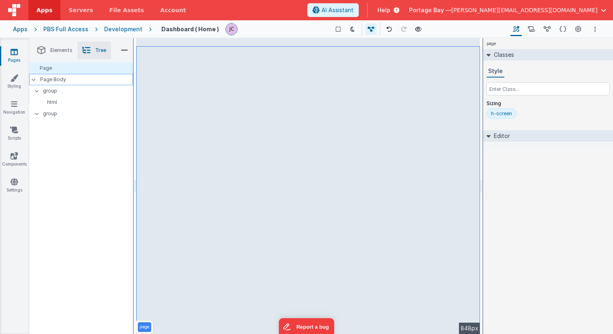
click at [63, 79] on p "Page Body" at bounding box center [86, 79] width 93 height 6
click at [62, 71] on div "Page" at bounding box center [81, 67] width 104 height 11
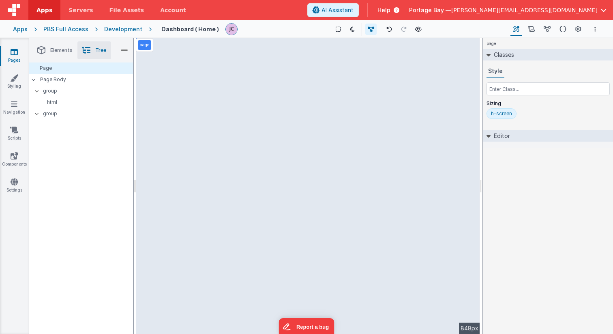
click at [146, 45] on p "page" at bounding box center [144, 45] width 10 height 6
click at [60, 77] on p "Page Body" at bounding box center [86, 79] width 93 height 6
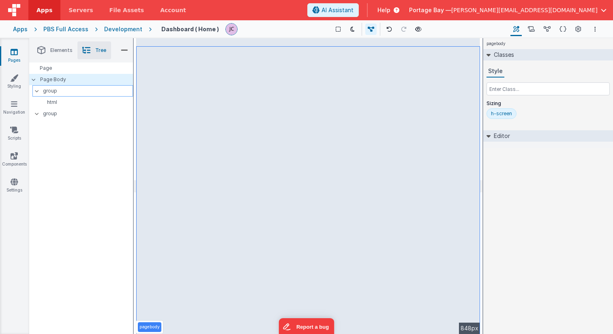
click at [69, 93] on p "group" at bounding box center [88, 90] width 90 height 9
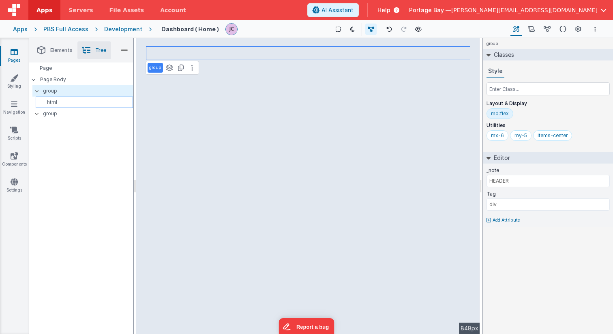
click at [64, 103] on p "html" at bounding box center [86, 102] width 94 height 6
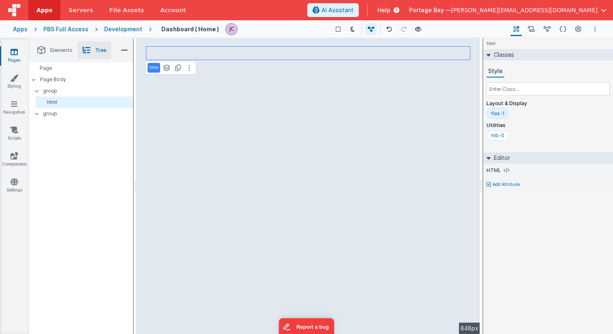
click at [596, 28] on button "Options" at bounding box center [595, 29] width 10 height 10
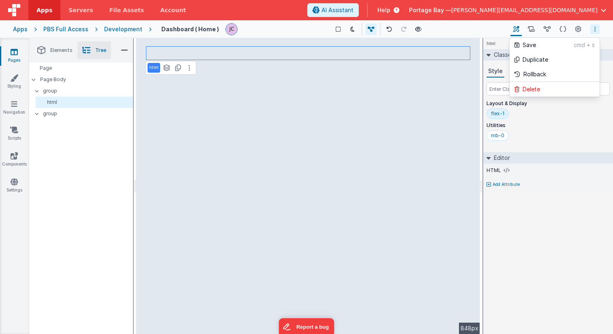
click at [484, 26] on button at bounding box center [306, 167] width 613 height 334
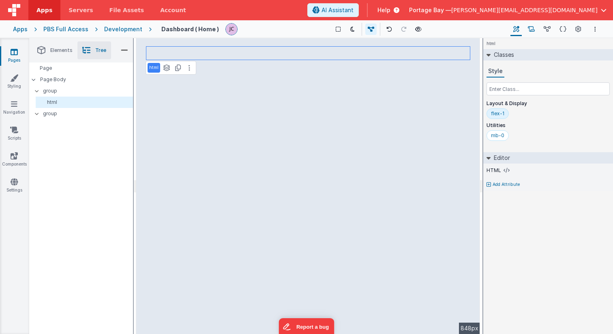
click at [530, 28] on icon at bounding box center [531, 29] width 7 height 9
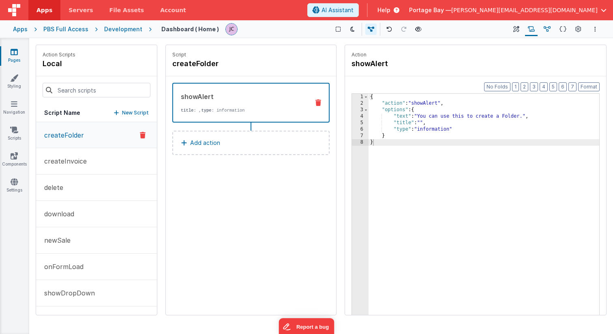
click at [548, 28] on icon at bounding box center [547, 29] width 7 height 9
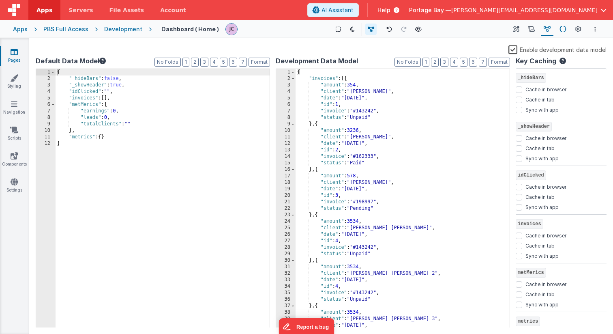
click at [564, 27] on icon at bounding box center [562, 29] width 7 height 9
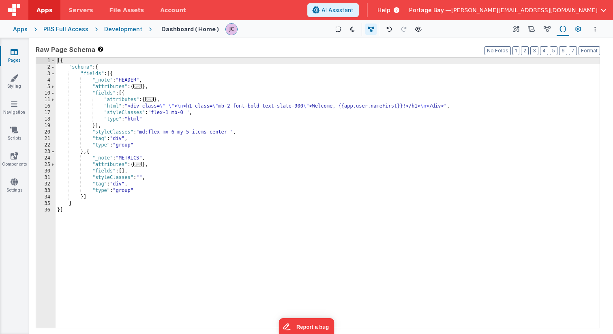
click at [580, 28] on icon at bounding box center [578, 29] width 6 height 9
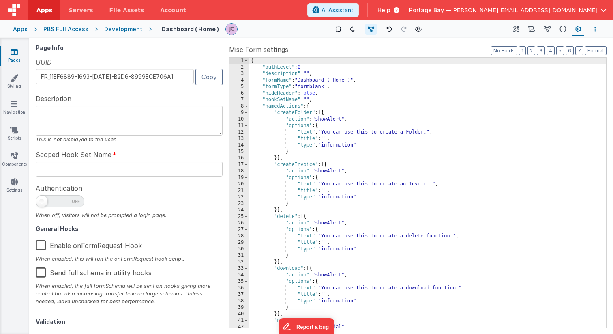
click at [596, 29] on button "Options" at bounding box center [595, 29] width 10 height 10
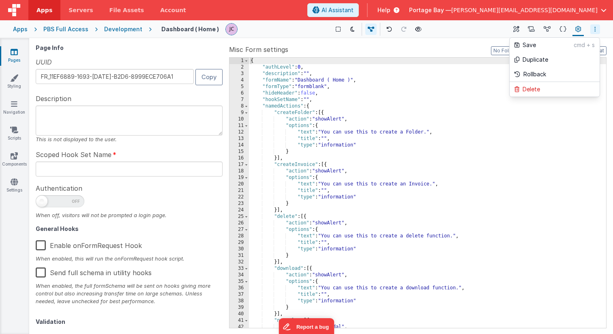
click at [470, 31] on button at bounding box center [306, 167] width 613 height 334
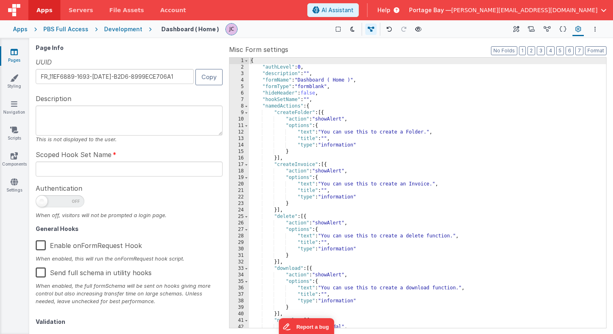
click at [119, 32] on div "Development" at bounding box center [123, 29] width 38 height 8
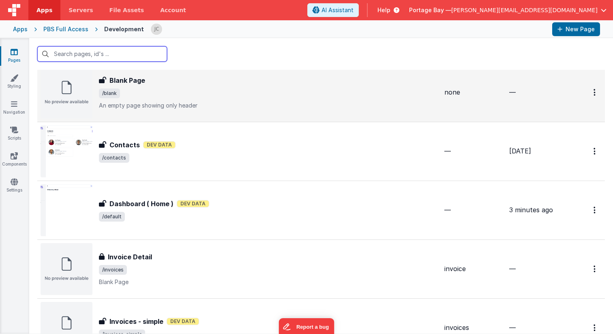
scroll to position [147, 0]
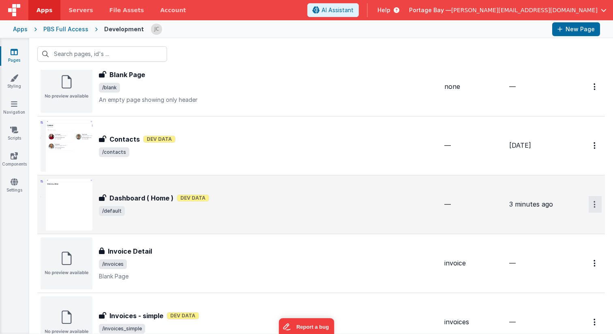
click at [591, 203] on button "Options" at bounding box center [595, 204] width 13 height 17
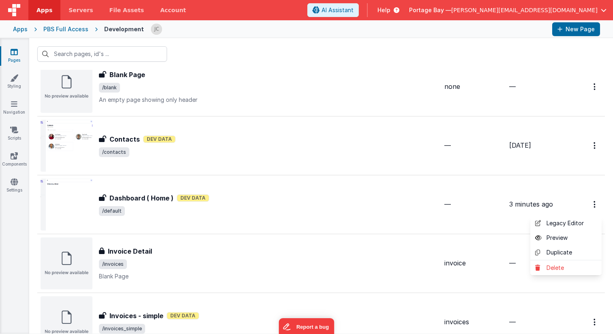
click at [243, 210] on button at bounding box center [306, 167] width 613 height 334
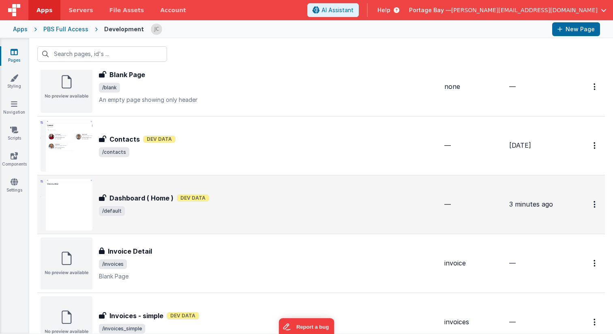
click at [154, 195] on h3 "Dashboard ( Home )" at bounding box center [141, 198] width 64 height 10
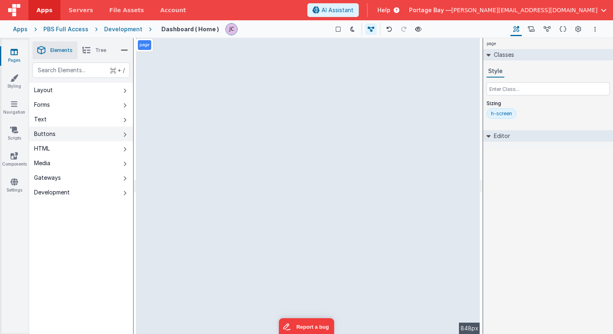
click at [66, 132] on button "Buttons" at bounding box center [81, 133] width 104 height 15
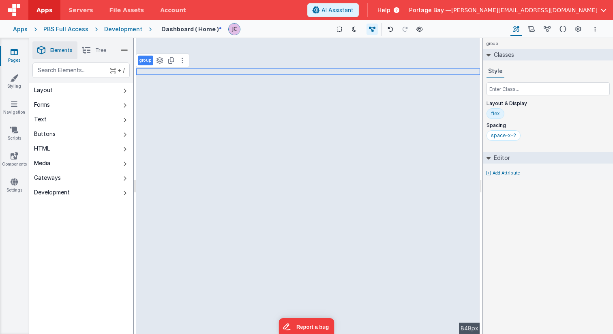
click at [90, 50] on icon at bounding box center [86, 50] width 8 height 11
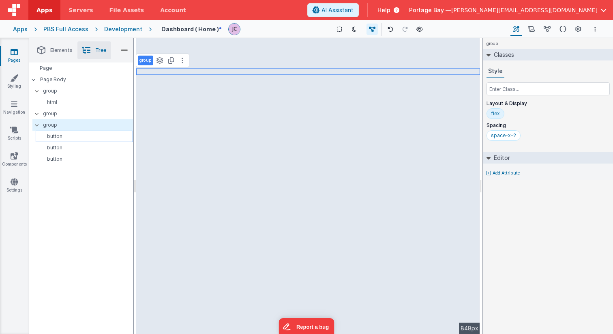
click at [84, 137] on p "button" at bounding box center [86, 136] width 94 height 6
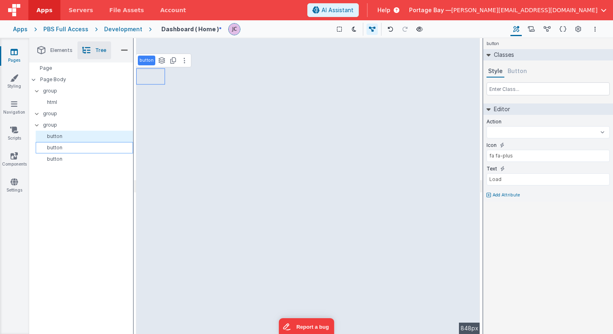
click at [79, 145] on p "button" at bounding box center [86, 147] width 94 height 6
select select
type input "fa fa-archive"
type input "Save"
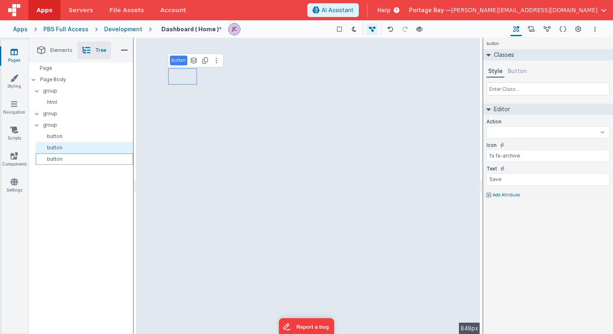
click at [78, 161] on p "button" at bounding box center [86, 159] width 94 height 6
select select
type input "fa fa-rotate-left"
type input "Revert"
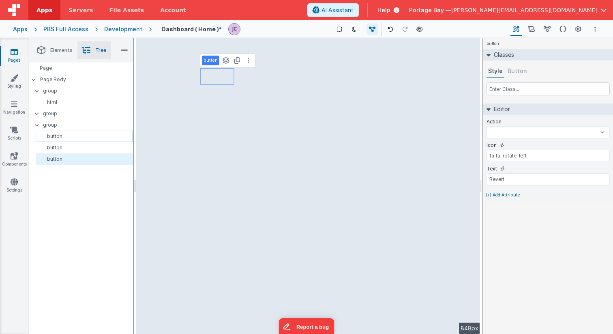
click at [75, 134] on p "button" at bounding box center [86, 136] width 94 height 6
select select
type input "fa fa-plus"
type input "Load"
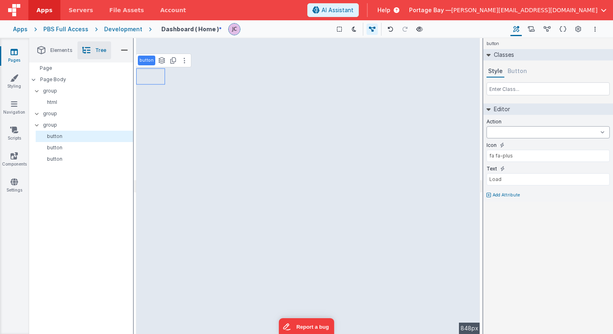
click at [603, 130] on select "createFolder createInvoice delete download newSale onFormLoad showDropDown goTo…" at bounding box center [547, 132] width 123 height 12
select select
click at [81, 127] on p "group" at bounding box center [88, 124] width 90 height 9
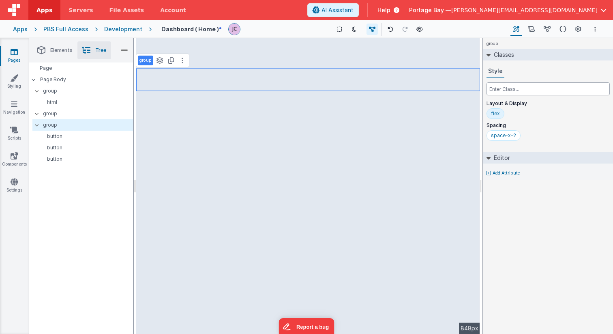
click at [508, 89] on input "text" at bounding box center [547, 88] width 123 height 13
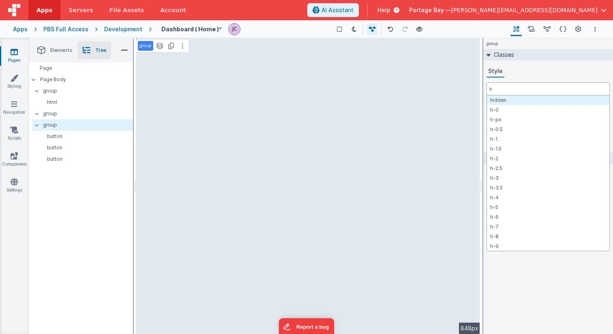
type input "h-"
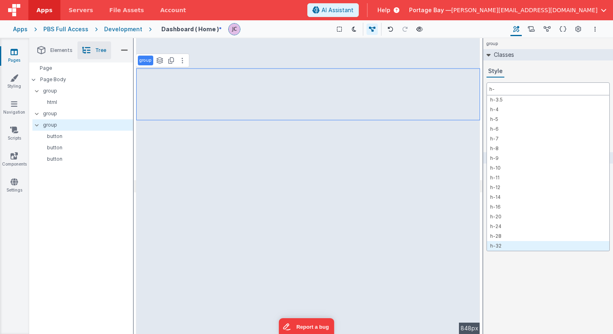
scroll to position [88, 0]
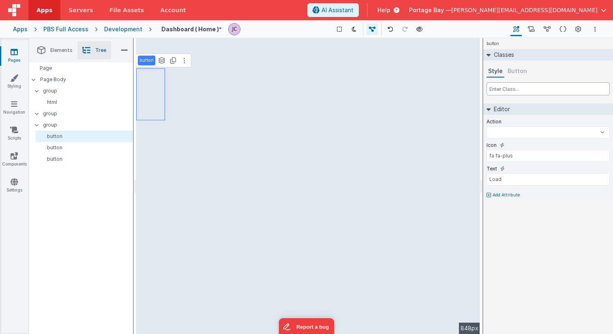
click at [513, 88] on input "text" at bounding box center [547, 88] width 123 height 13
select select
type input "f"
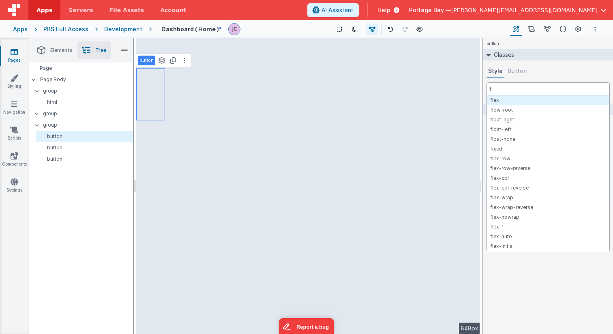
select select
type input "fl"
select select
type input "fle"
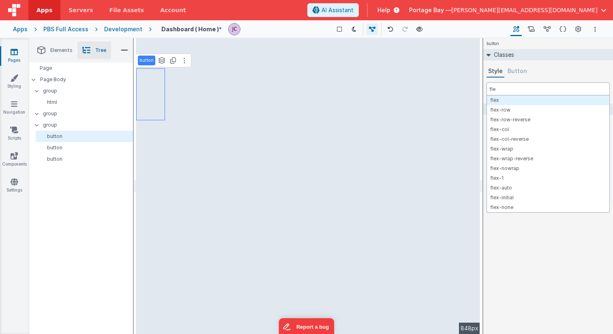
select select
type input "flex"
select select
type input "fle"
select select
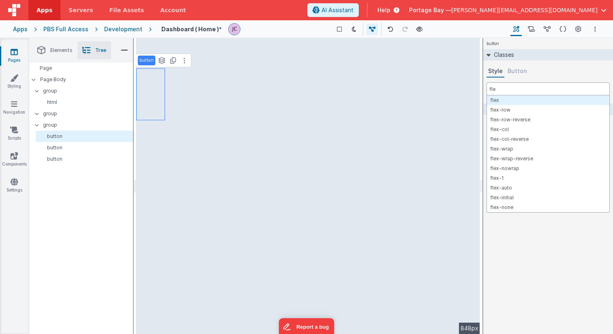
type input "fl"
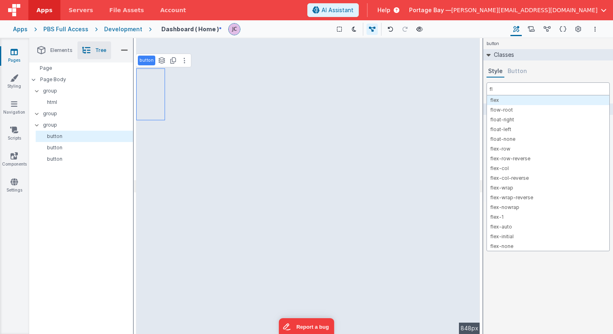
select select
type input "f"
select select
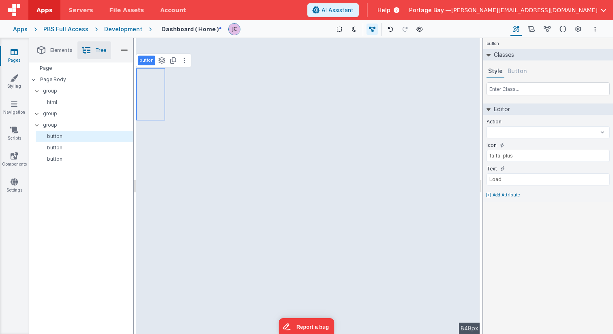
click at [520, 70] on button "Button" at bounding box center [517, 71] width 23 height 12
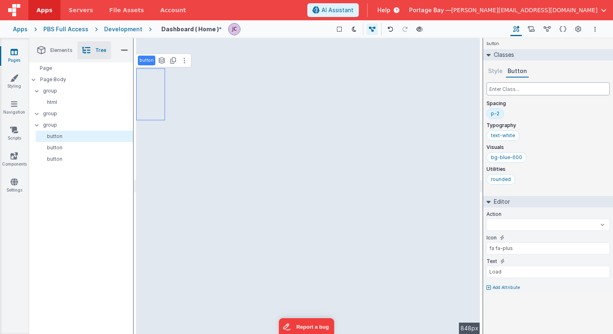
click at [512, 89] on input "text" at bounding box center [547, 88] width 123 height 13
select select
type input "h"
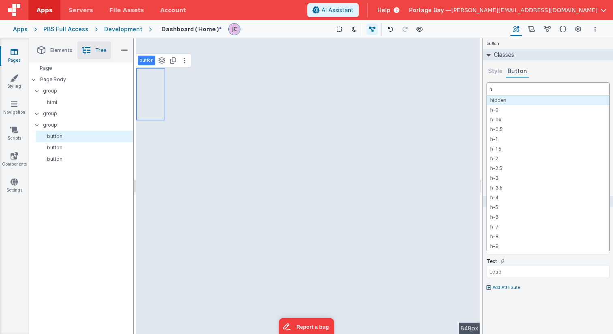
select select
type input "h-"
select select
type input "h-f"
select select
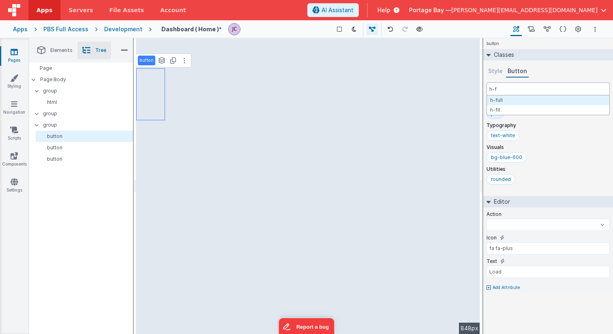
type input "h-fu"
select select
type input "h-ful"
select select
type input "h-full"
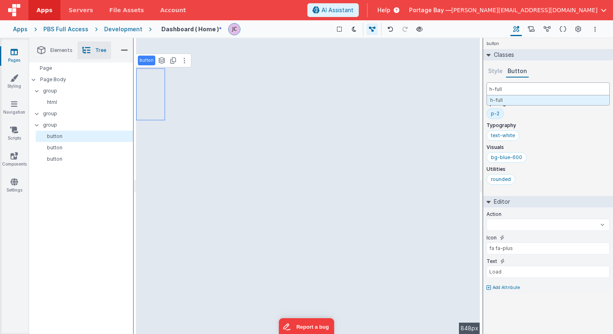
select select
type input "h-ful"
select select
type input "h-fu"
select select
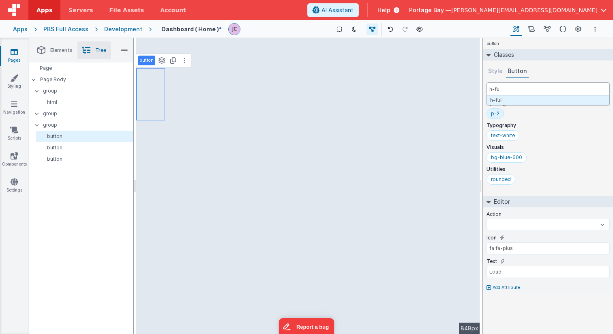
type input "h-f"
select select
type input "h-"
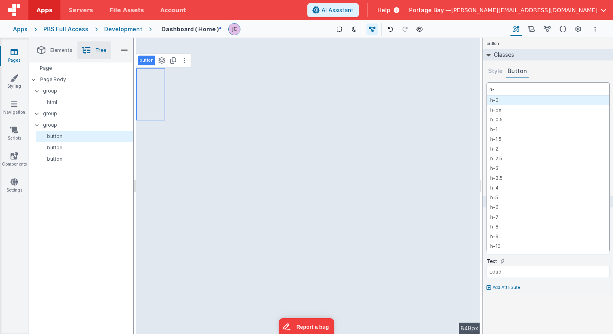
select select
type input "h-3"
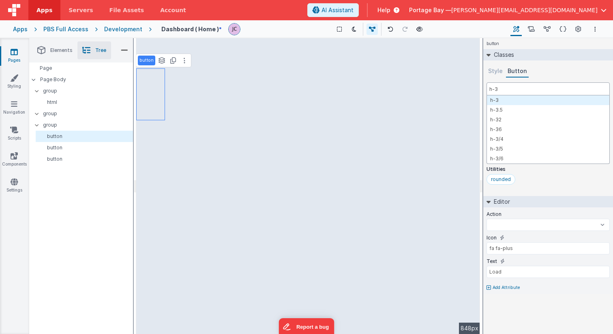
select select
type input "h-36"
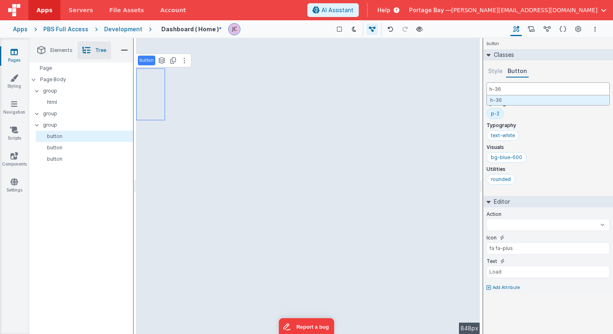
select select
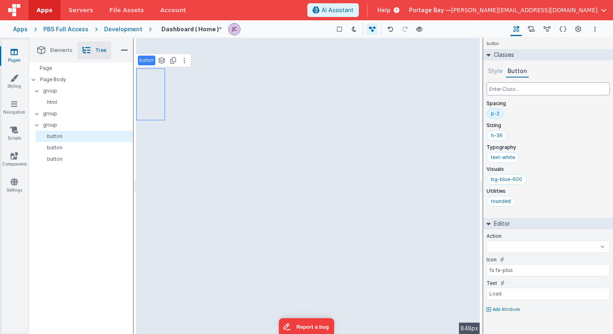
select select
type input "w"
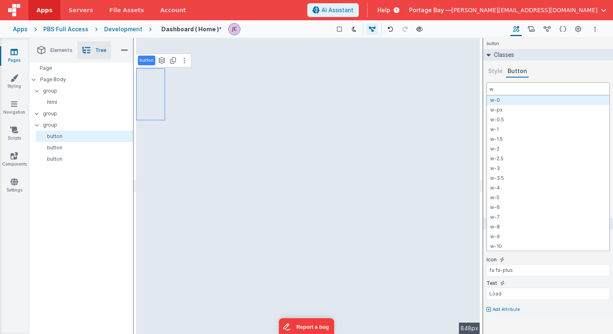
select select
type input "w-"
select select
type input "w-3"
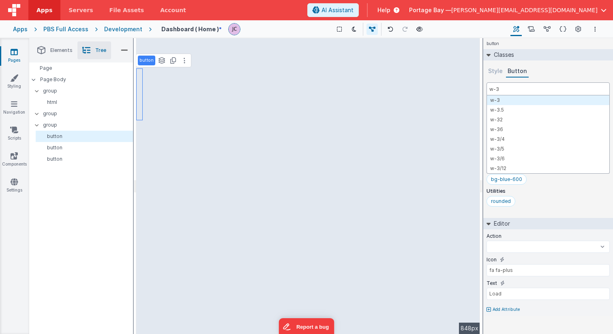
select select
type input "w-36"
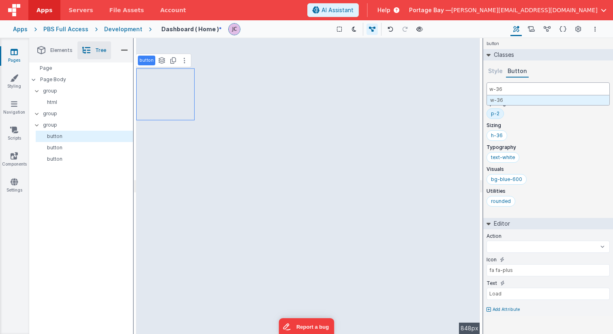
select select
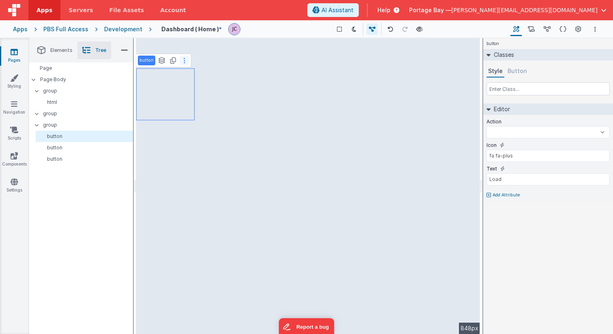
click at [184, 60] on button at bounding box center [185, 61] width 10 height 10
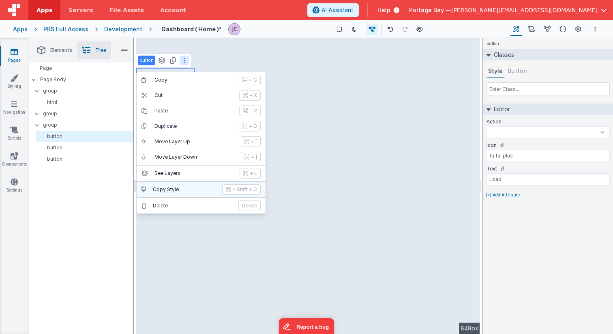
click at [174, 186] on p "Copy Style" at bounding box center [185, 189] width 64 height 6
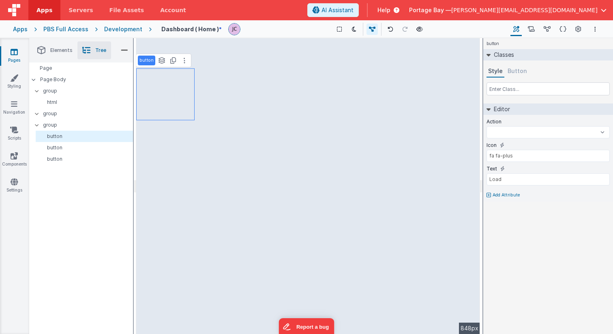
select select
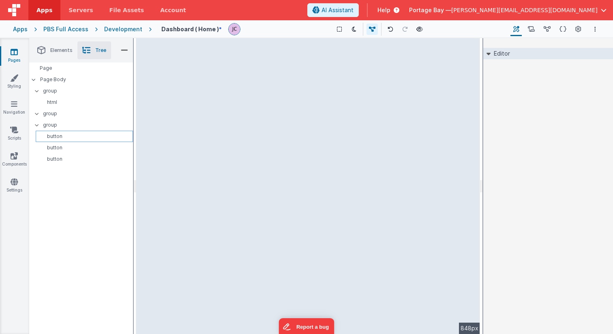
click at [79, 134] on p "button" at bounding box center [86, 136] width 94 height 6
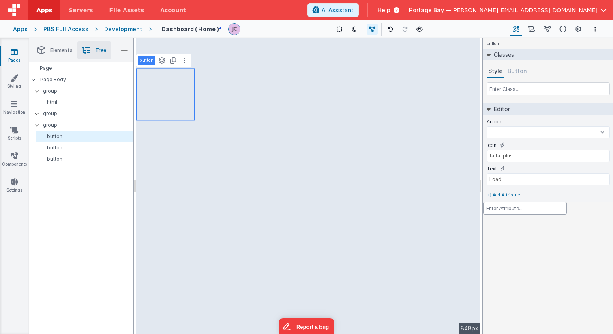
click at [184, 59] on div at bounding box center [306, 167] width 613 height 334
click at [184, 59] on icon at bounding box center [185, 60] width 2 height 6
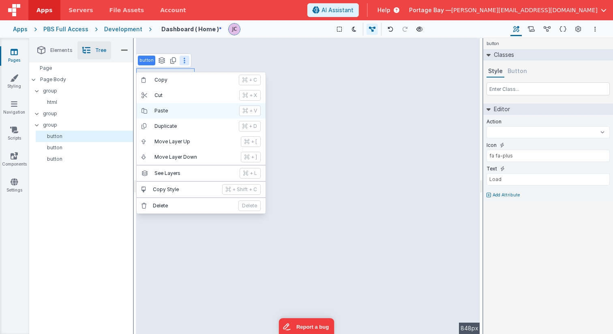
select select
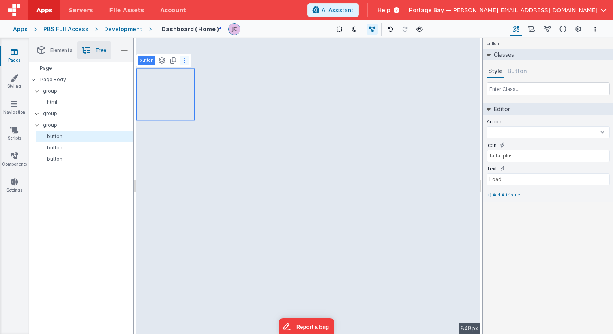
click at [184, 61] on button at bounding box center [185, 61] width 10 height 10
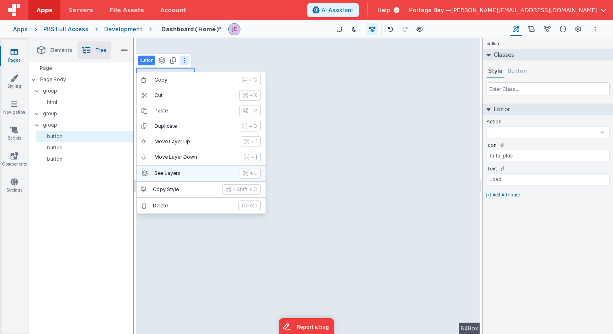
click at [167, 171] on p "See Layers" at bounding box center [194, 173] width 80 height 6
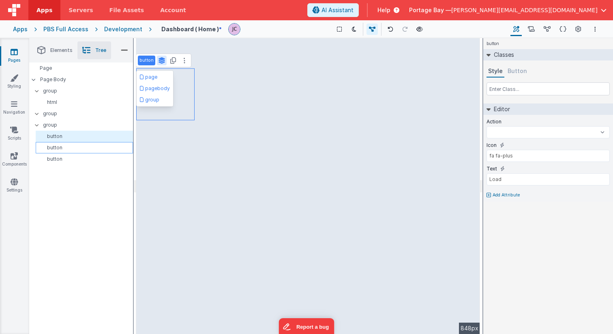
click at [73, 144] on p "button" at bounding box center [86, 147] width 94 height 6
select select
type input "fa fa-archive"
type input "Save"
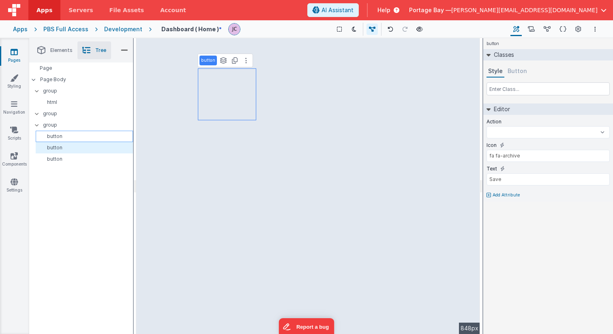
select select
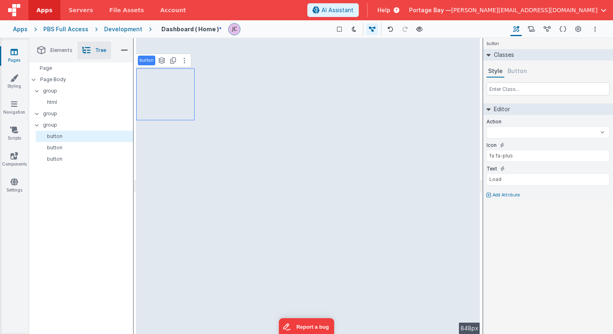
click at [514, 70] on button "Button" at bounding box center [517, 71] width 23 height 12
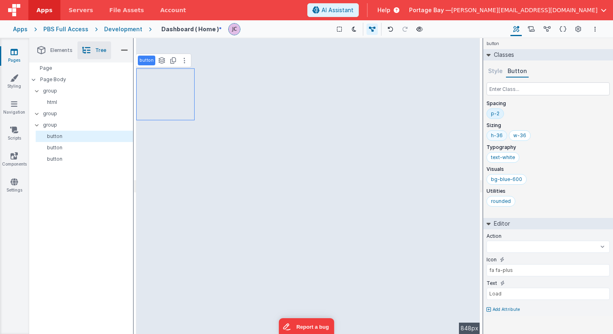
click at [496, 135] on div "h-36" at bounding box center [497, 135] width 12 height 6
click at [553, 135] on div "h-36 w-36" at bounding box center [547, 137] width 123 height 14
click at [519, 137] on div "w-36" at bounding box center [519, 135] width 13 height 6
click at [500, 136] on div "h-36" at bounding box center [497, 135] width 12 height 6
click at [185, 61] on button at bounding box center [185, 61] width 10 height 10
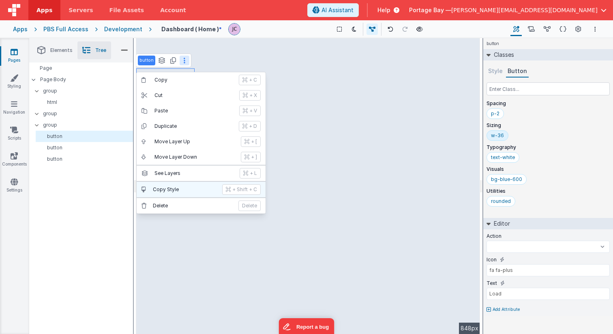
click at [182, 189] on p "Copy Style" at bounding box center [185, 189] width 64 height 6
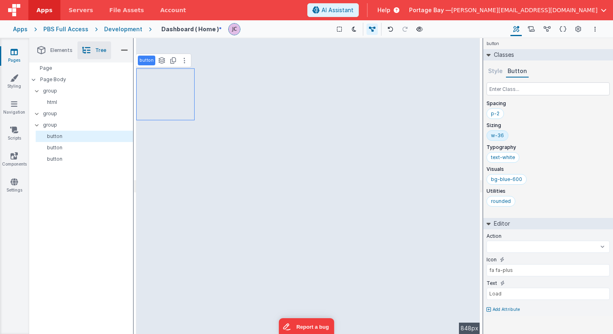
select select
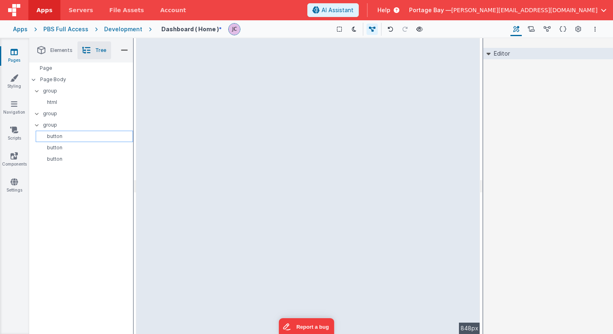
click at [66, 133] on p "button" at bounding box center [86, 136] width 94 height 6
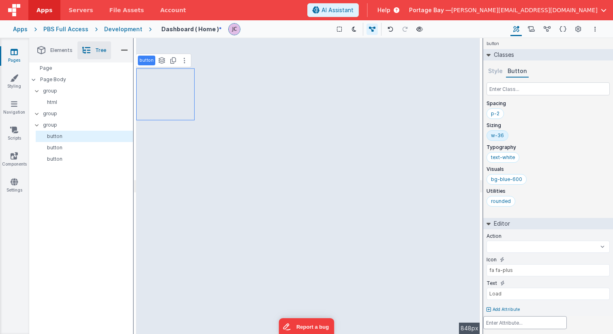
click at [399, 65] on div at bounding box center [306, 167] width 613 height 334
click at [15, 182] on icon at bounding box center [14, 182] width 7 height 8
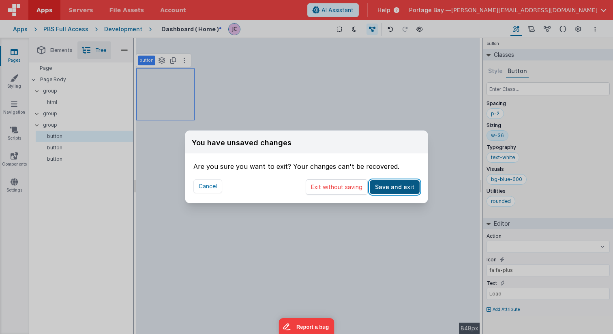
click at [395, 184] on button "Save and exit" at bounding box center [395, 187] width 50 height 14
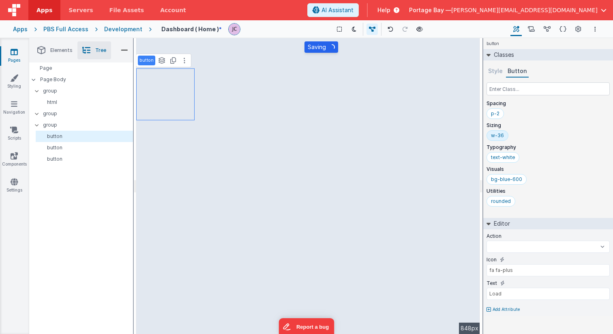
select select
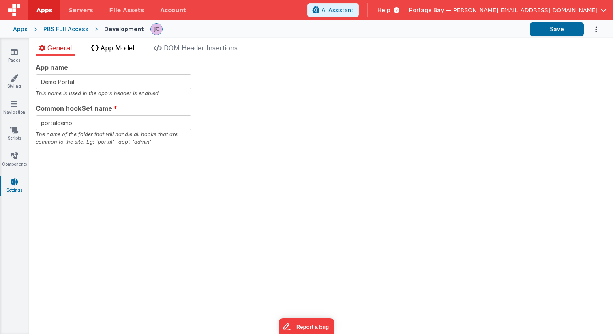
click at [113, 49] on span "App Model" at bounding box center [118, 48] width 34 height 8
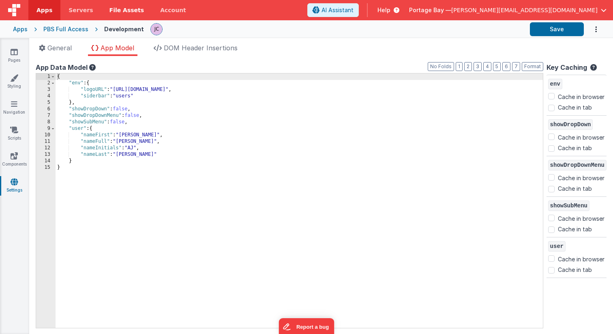
click at [119, 9] on span "File Assets" at bounding box center [126, 10] width 35 height 8
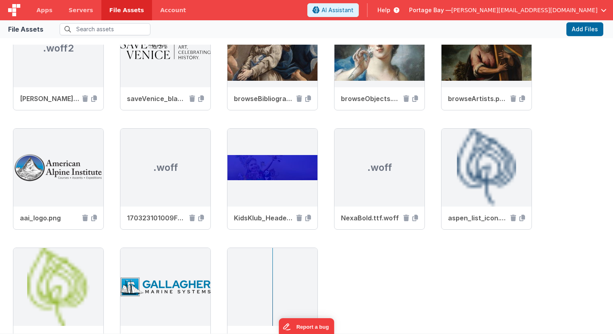
scroll to position [407, 0]
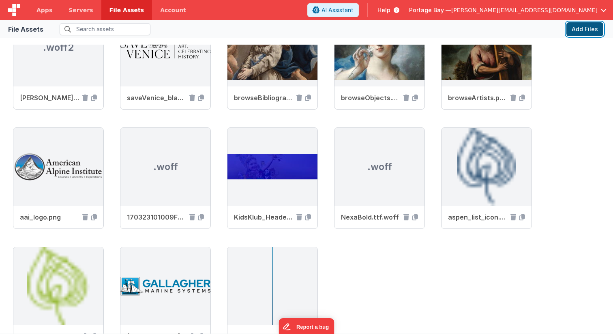
click at [587, 32] on button "Add Files" at bounding box center [584, 29] width 37 height 14
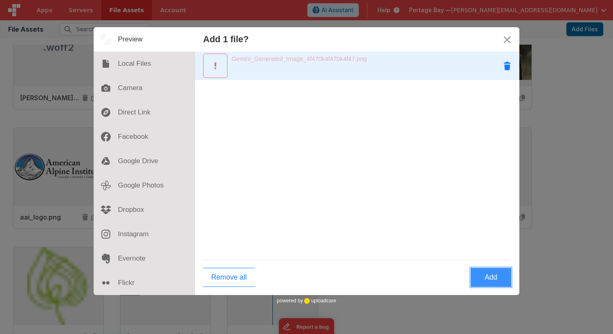
click at [506, 66] on button "Remove Gemini_Generated_Image_4f470k4f470k4f47.png" at bounding box center [507, 66] width 24 height 24
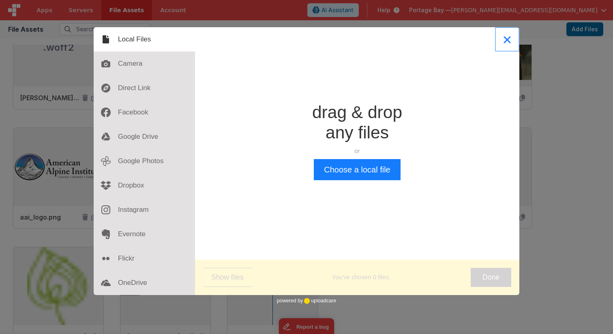
click at [507, 40] on button "Close" at bounding box center [507, 39] width 24 height 24
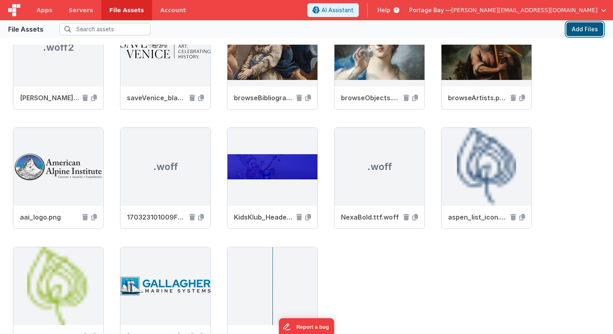
click at [588, 29] on button "Add Files" at bounding box center [584, 29] width 37 height 14
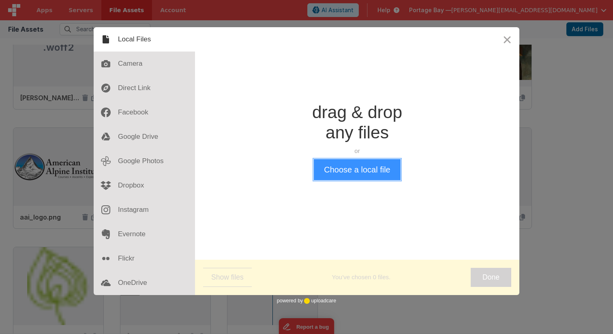
click at [347, 171] on button "Choose a local file" at bounding box center [357, 169] width 86 height 21
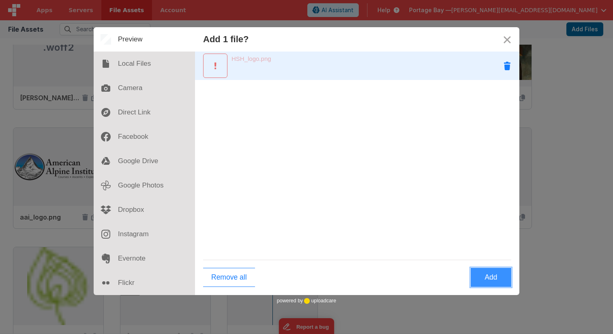
click at [507, 64] on button "Remove HSH_logo.png" at bounding box center [507, 66] width 24 height 24
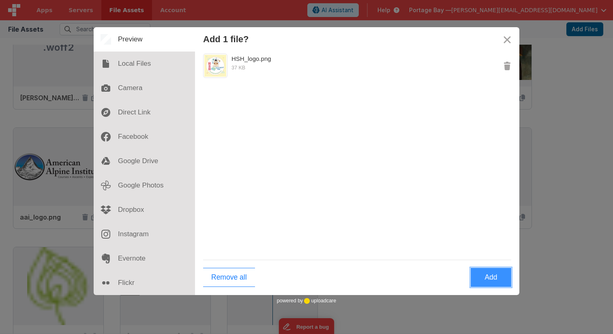
click at [489, 277] on button "Add" at bounding box center [491, 277] width 41 height 19
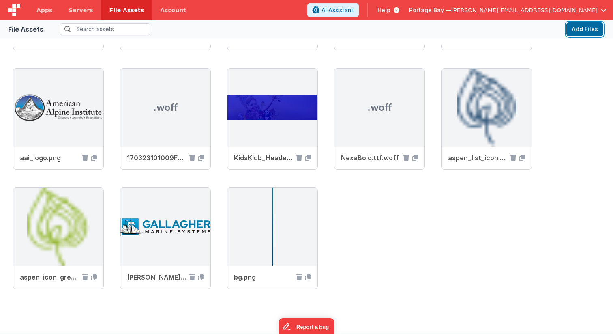
scroll to position [484, 0]
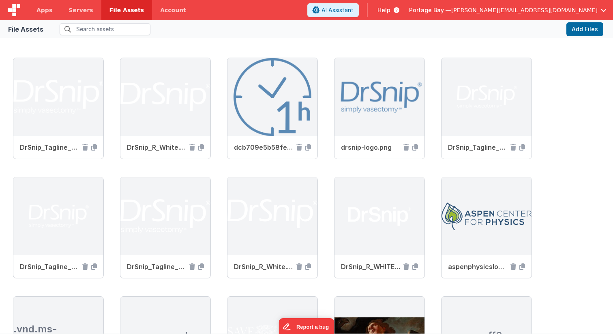
scroll to position [485, 0]
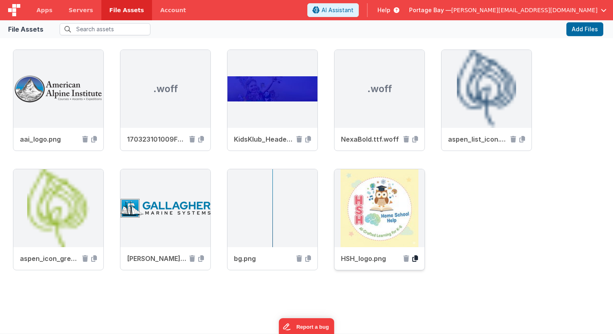
click at [415, 259] on icon at bounding box center [415, 258] width 6 height 6
click at [45, 11] on span "Apps" at bounding box center [44, 10] width 16 height 8
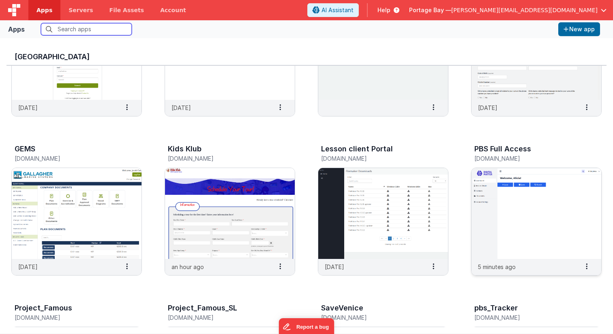
scroll to position [89, 0]
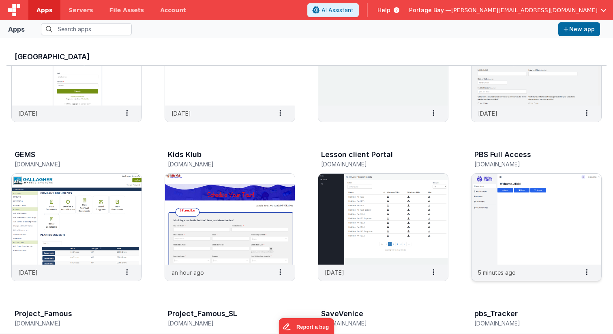
click at [548, 210] on img at bounding box center [536, 218] width 130 height 91
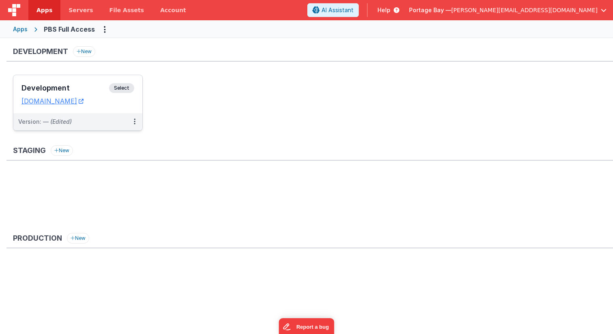
click at [129, 85] on span "Select" at bounding box center [121, 88] width 25 height 10
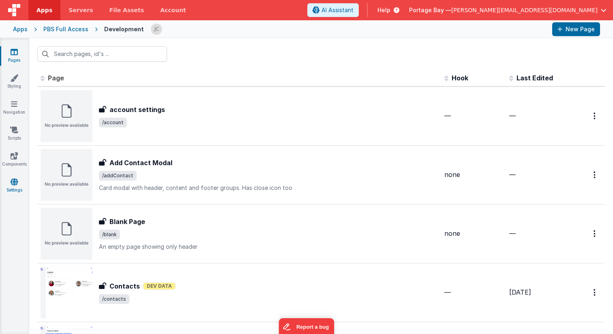
click at [15, 186] on link "Settings" at bounding box center [14, 186] width 29 height 16
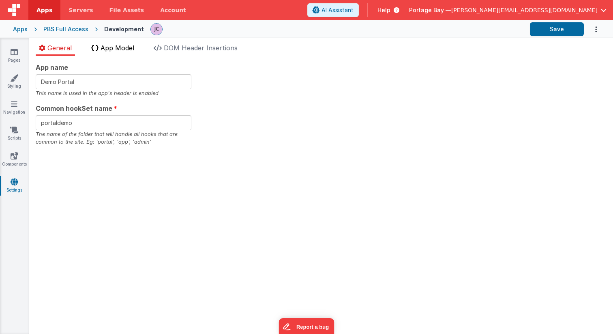
click at [123, 47] on span "App Model" at bounding box center [118, 48] width 34 height 8
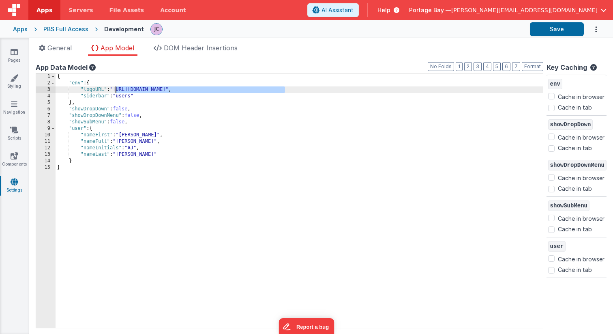
drag, startPoint x: 285, startPoint y: 88, endPoint x: 116, endPoint y: 90, distance: 169.5
click at [116, 90] on div "{ "env" : { "logoURL" : "[URL][DOMAIN_NAME]" , "siderbar" : "users" } , "showDr…" at bounding box center [299, 206] width 487 height 267
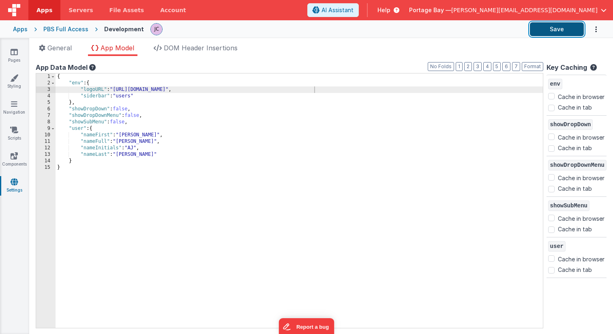
click at [551, 30] on button "Save" at bounding box center [557, 29] width 54 height 14
click at [14, 78] on icon at bounding box center [14, 78] width 8 height 8
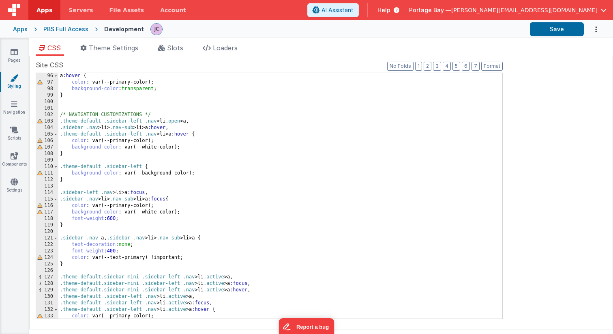
scroll to position [637, 0]
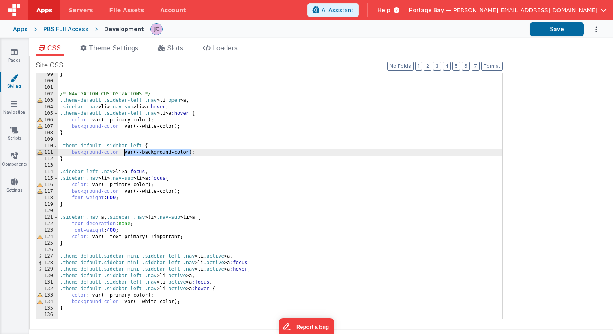
drag, startPoint x: 192, startPoint y: 151, endPoint x: 125, endPoint y: 153, distance: 66.9
click at [125, 153] on div "} /* NAVIGATION CUSTOMIZATIONS */ .theme-default .sidebar-left .nav > li .open …" at bounding box center [280, 200] width 444 height 258
click at [555, 30] on button "Save" at bounding box center [557, 29] width 54 height 14
drag, startPoint x: 125, startPoint y: 152, endPoint x: 144, endPoint y: 152, distance: 19.1
click at [144, 152] on div "} /* NAVIGATION CUSTOMIZATIONS */ .theme-default .sidebar-left .nav > li .open …" at bounding box center [280, 200] width 444 height 258
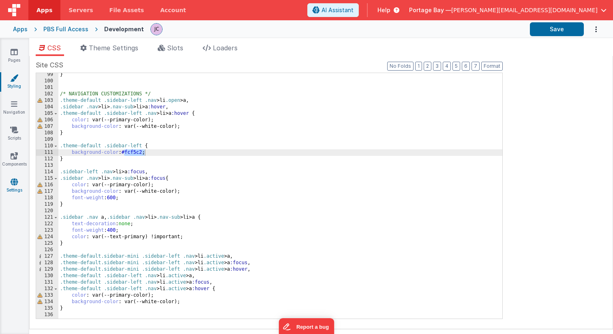
click at [14, 182] on icon at bounding box center [14, 182] width 7 height 8
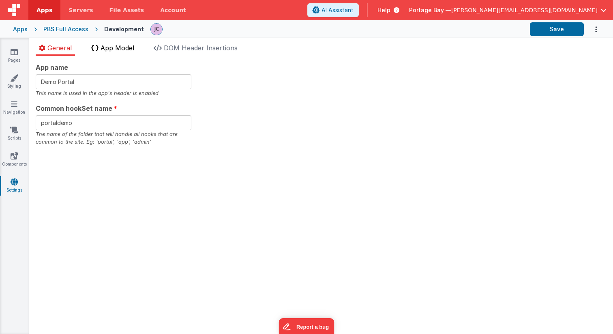
click at [121, 45] on span "App Model" at bounding box center [118, 48] width 34 height 8
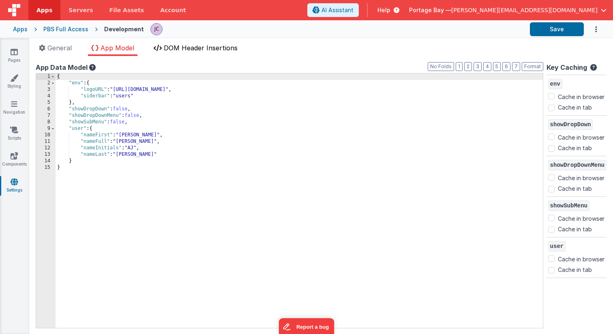
click at [190, 49] on span "DOM Header Insertions" at bounding box center [201, 48] width 74 height 8
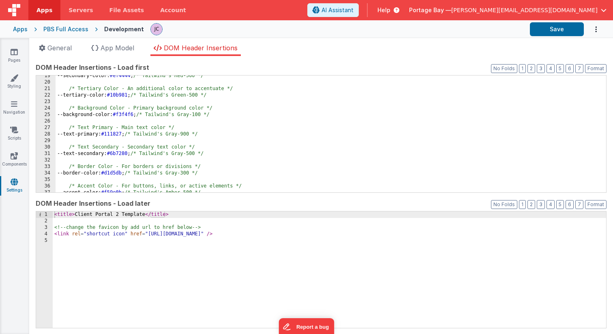
scroll to position [123, 0]
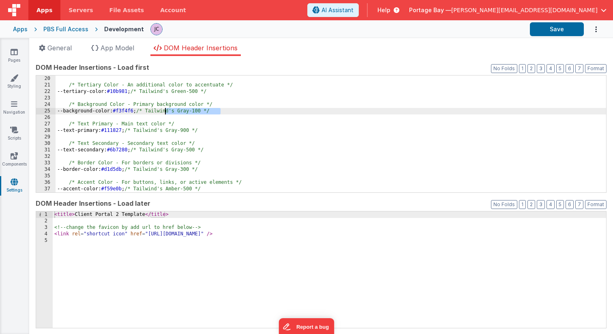
drag, startPoint x: 220, startPoint y: 111, endPoint x: 166, endPoint y: 111, distance: 53.9
click at [166, 111] on div "/* Tertiary Color - An additional color to accentuate */ --tertiary-color: #10b…" at bounding box center [331, 140] width 550 height 130
drag, startPoint x: 151, startPoint y: 110, endPoint x: 133, endPoint y: 111, distance: 18.3
click at [133, 111] on div "/* Tertiary Color - An additional color to accentuate */ --tertiary-color: #10b…" at bounding box center [331, 140] width 550 height 130
click at [136, 111] on div "/* Tertiary Color - An additional color to accentuate */ --tertiary-color: #10b…" at bounding box center [331, 140] width 550 height 130
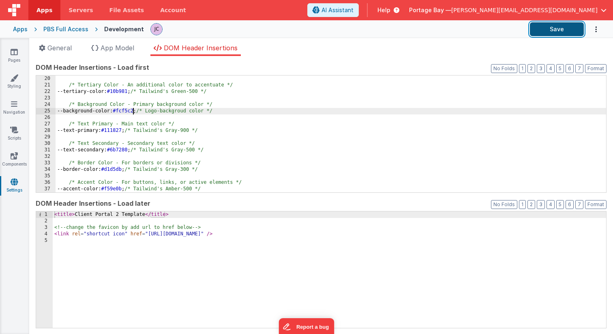
click at [553, 27] on button "Save" at bounding box center [557, 29] width 54 height 14
click at [14, 77] on icon at bounding box center [14, 78] width 8 height 8
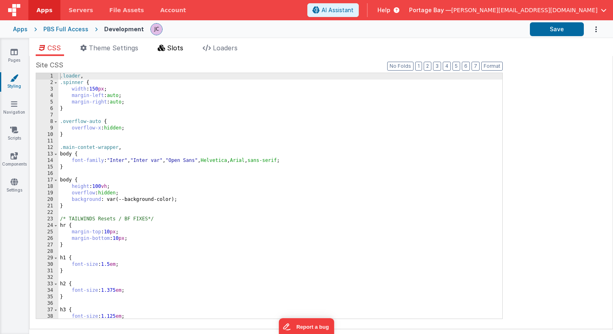
click at [174, 47] on span "Slots" at bounding box center [175, 48] width 16 height 8
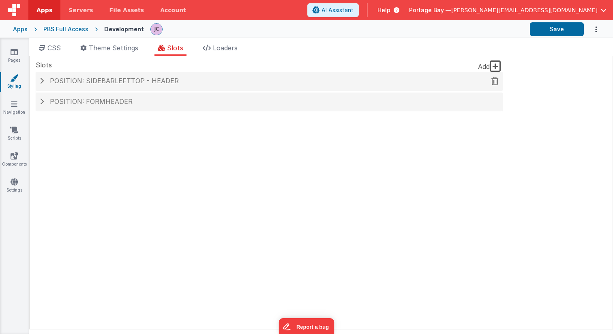
click at [44, 81] on h4 "Position: sidebarLeftTop - header" at bounding box center [269, 80] width 459 height 7
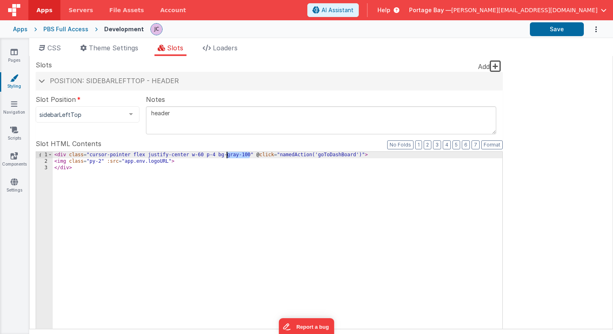
drag, startPoint x: 250, startPoint y: 153, endPoint x: 228, endPoint y: 155, distance: 21.9
click at [228, 155] on div "< div class = "cursor-pointer flex justify-center w-60 p-4 bg-gray-100" @ click…" at bounding box center [278, 290] width 450 height 276
click at [558, 30] on button "Save" at bounding box center [557, 29] width 54 height 14
click at [14, 52] on icon at bounding box center [14, 52] width 7 height 8
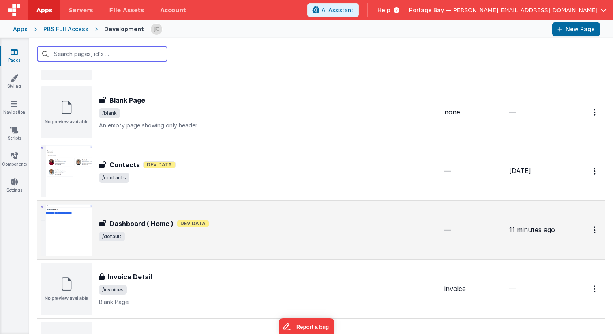
scroll to position [126, 0]
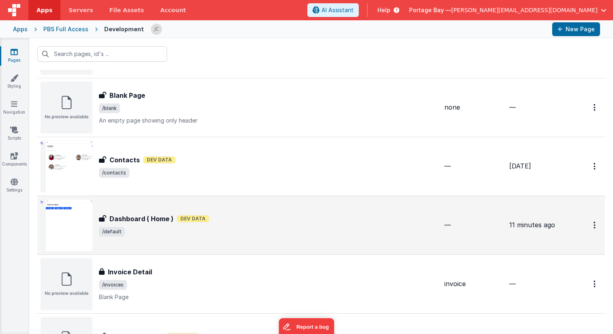
click at [305, 210] on div "Dashboard ( Home ) Dashboard ( Home ) Dev Data /default" at bounding box center [239, 225] width 397 height 52
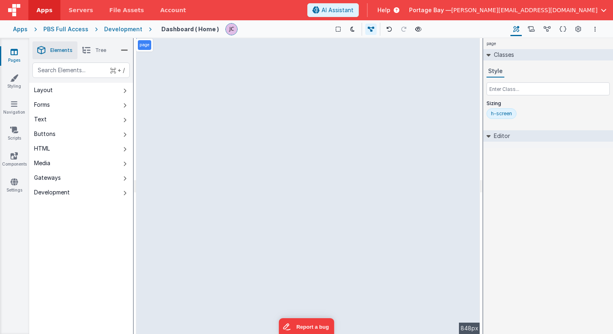
click at [99, 50] on span "Tree" at bounding box center [100, 50] width 11 height 6
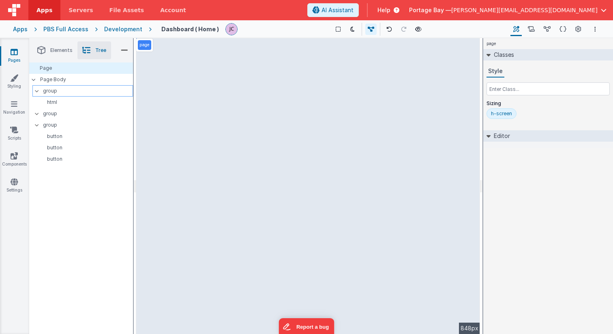
click at [82, 89] on p "group" at bounding box center [88, 90] width 90 height 9
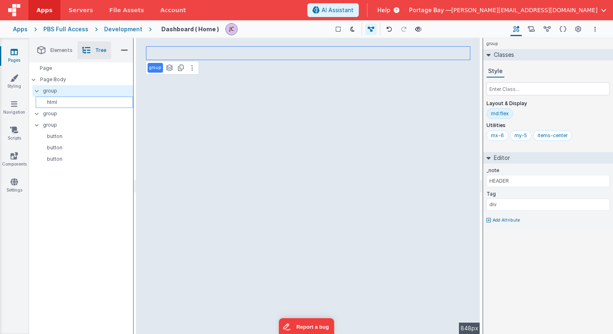
click at [89, 101] on p "html" at bounding box center [86, 102] width 94 height 6
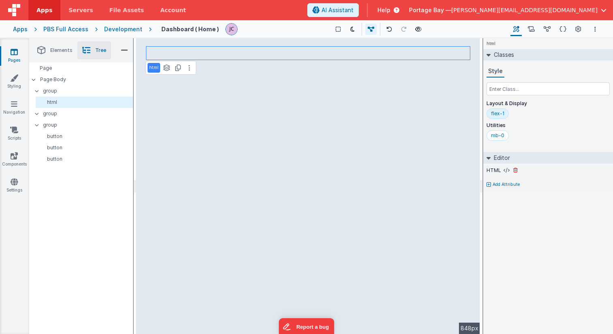
click at [491, 170] on label "HTML" at bounding box center [493, 170] width 15 height 6
click at [505, 169] on icon at bounding box center [506, 170] width 6 height 6
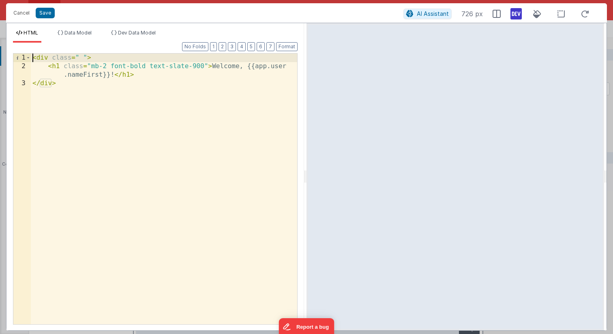
click at [34, 56] on div "< div class = " " > < h1 class = "mb-2 font-bold text-slate-900" > Welcome, {{a…" at bounding box center [164, 197] width 266 height 287
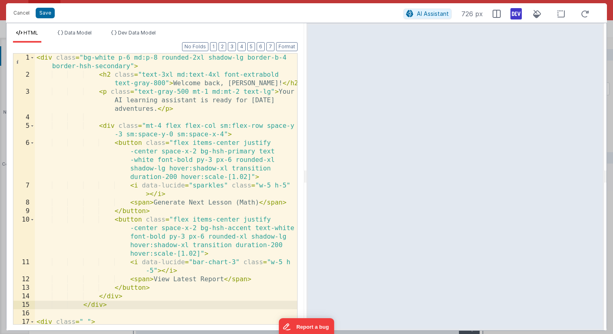
scroll to position [28, 0]
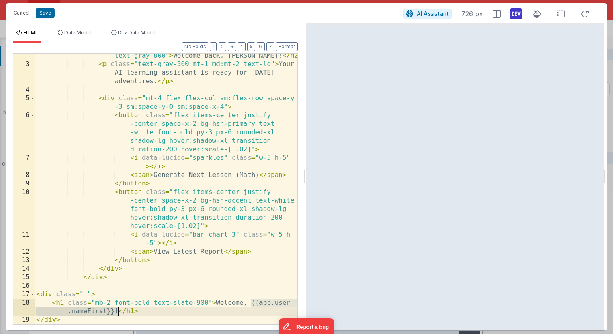
drag, startPoint x: 251, startPoint y: 302, endPoint x: 118, endPoint y: 311, distance: 133.3
click at [118, 311] on div "< h2 class = "text-3xl md:text-4xl font-extrabold text-gray-800" > Welcome back…" at bounding box center [166, 191] width 262 height 296
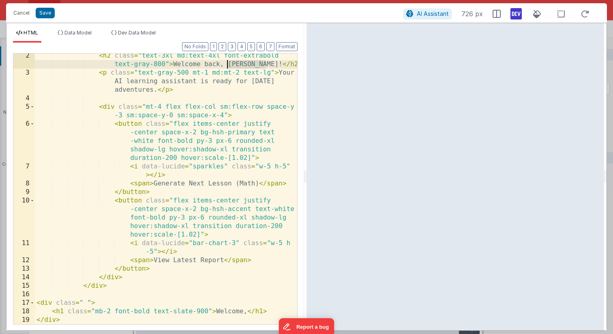
drag, startPoint x: 266, startPoint y: 64, endPoint x: 228, endPoint y: 64, distance: 38.1
click at [228, 64] on div "< h2 class = "text-3xl md:text-4xl font-extrabold text-gray-800" > Welcome back…" at bounding box center [166, 199] width 262 height 296
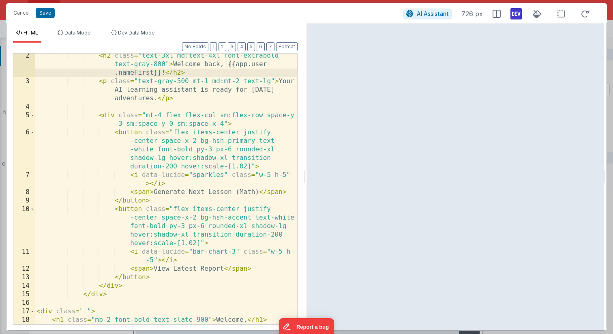
scroll to position [28, 0]
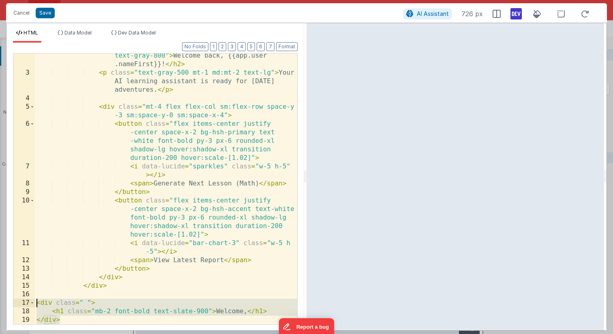
drag, startPoint x: 66, startPoint y: 321, endPoint x: 26, endPoint y: 305, distance: 43.3
click at [26, 305] on div "2 3 4 5 6 7 8 9 10 11 12 13 14 15 16 17 18 19 < h2 class = "text-3xl md:text-4x…" at bounding box center [155, 188] width 285 height 271
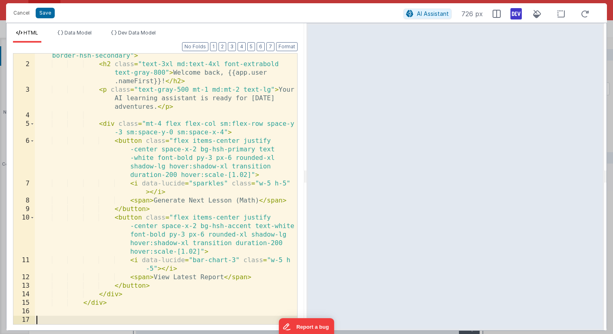
scroll to position [2, 0]
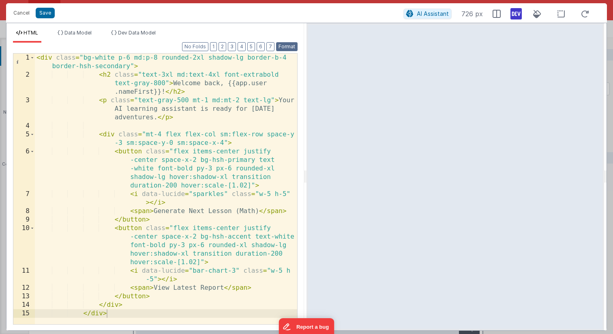
click at [287, 46] on button "Format" at bounding box center [286, 46] width 21 height 9
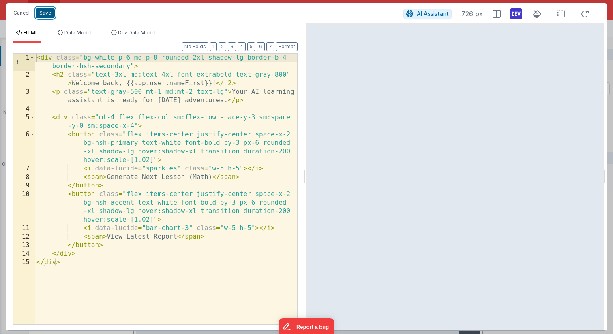
click at [47, 12] on button "Save" at bounding box center [45, 13] width 19 height 11
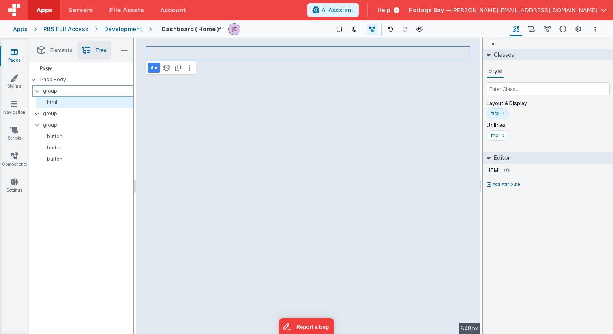
click at [60, 90] on p "group" at bounding box center [88, 90] width 90 height 9
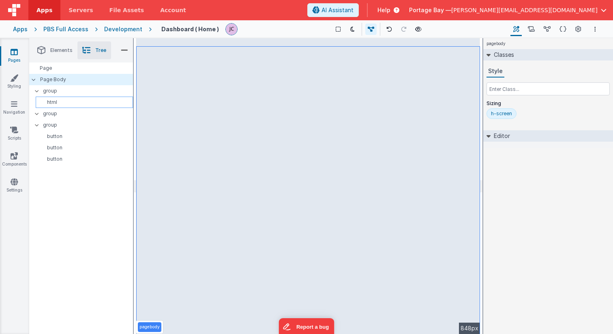
click at [69, 103] on p "html" at bounding box center [86, 102] width 94 height 6
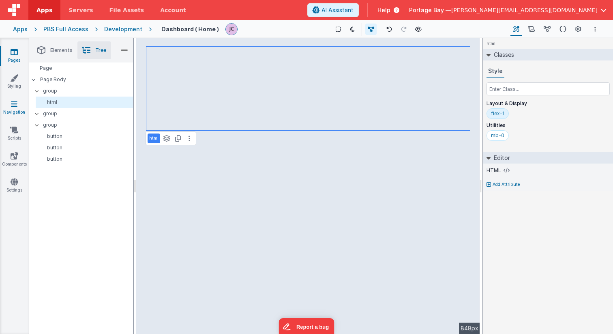
click at [16, 104] on icon at bounding box center [14, 104] width 6 height 8
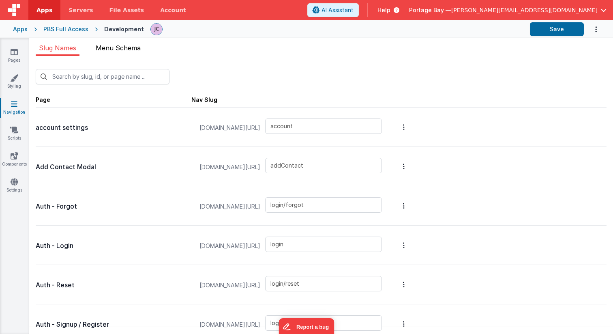
click at [121, 49] on span "Menu Schema" at bounding box center [118, 48] width 45 height 8
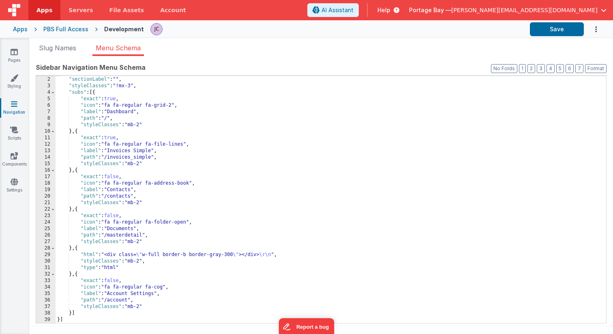
scroll to position [3, 0]
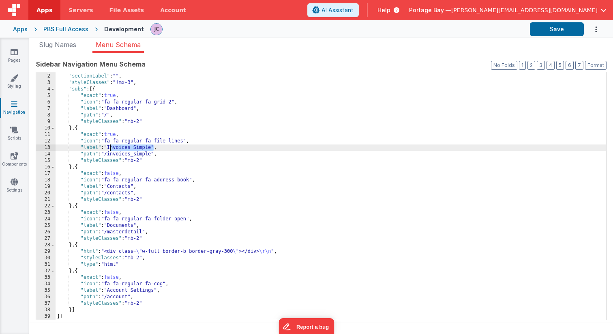
drag, startPoint x: 152, startPoint y: 147, endPoint x: 109, endPoint y: 147, distance: 43.0
click at [109, 147] on div "[{ "sectionLabel" : "" , "styleClasses" : "!mx-3" , "subs" : [{ "exact" : true …" at bounding box center [331, 196] width 550 height 260
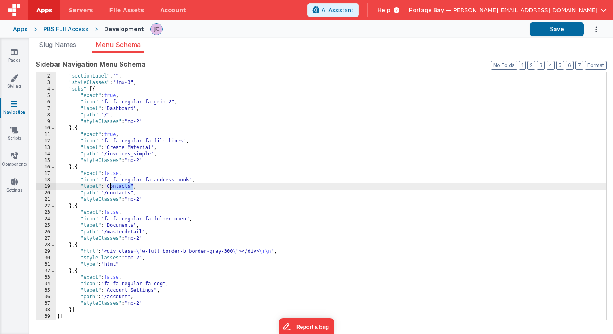
drag, startPoint x: 134, startPoint y: 185, endPoint x: 111, endPoint y: 186, distance: 23.1
click at [111, 186] on div "[{ "sectionLabel" : "" , "styleClasses" : "!mx-3" , "subs" : [{ "exact" : true …" at bounding box center [331, 196] width 550 height 260
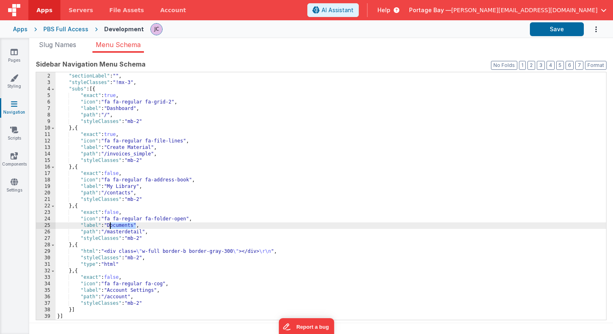
drag, startPoint x: 136, startPoint y: 224, endPoint x: 109, endPoint y: 227, distance: 26.5
click at [109, 227] on div "[{ "sectionLabel" : "" , "styleClasses" : "!mx-3" , "subs" : [{ "exact" : true …" at bounding box center [331, 196] width 550 height 260
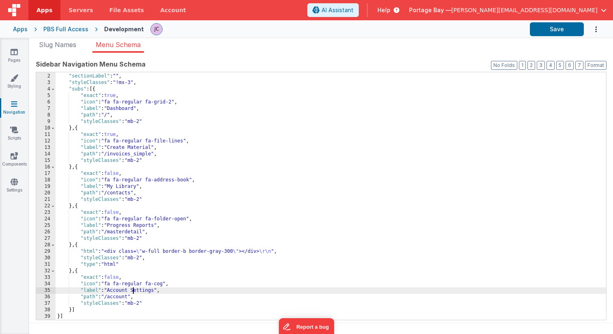
click at [134, 290] on div "[{ "sectionLabel" : "" , "styleClasses" : "!mx-3" , "subs" : [{ "exact" : true …" at bounding box center [331, 196] width 550 height 260
click at [556, 28] on button "Save" at bounding box center [557, 29] width 54 height 14
click at [15, 81] on icon at bounding box center [14, 78] width 8 height 8
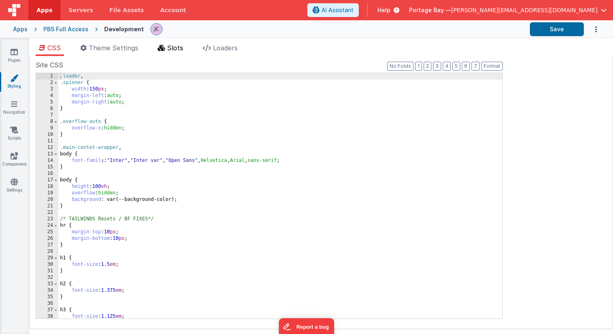
click at [176, 47] on span "Slots" at bounding box center [175, 48] width 16 height 8
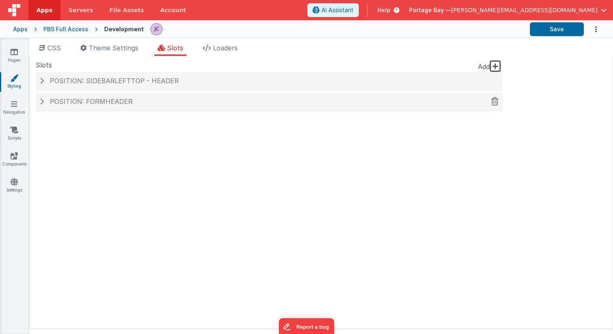
click at [43, 101] on span at bounding box center [42, 101] width 4 height 6
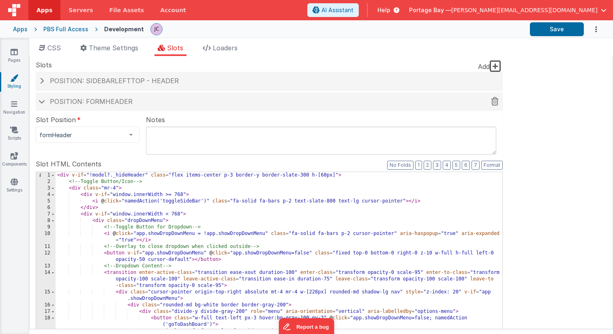
click at [41, 100] on span at bounding box center [42, 101] width 6 height 4
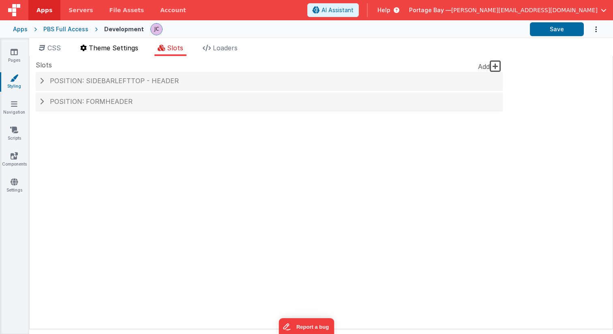
click at [112, 51] on span "Theme Settings" at bounding box center [113, 48] width 49 height 8
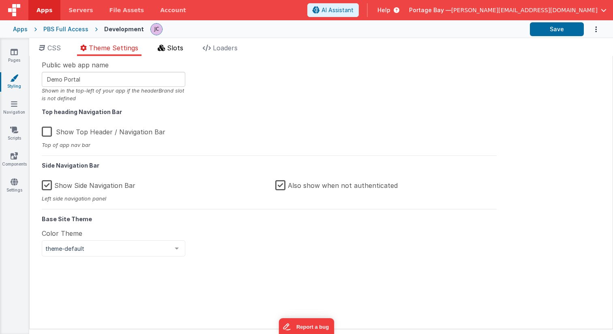
click at [171, 49] on span "Slots" at bounding box center [175, 48] width 16 height 8
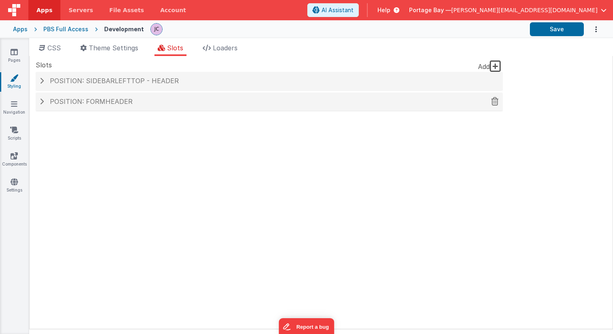
click at [42, 102] on span at bounding box center [42, 101] width 4 height 6
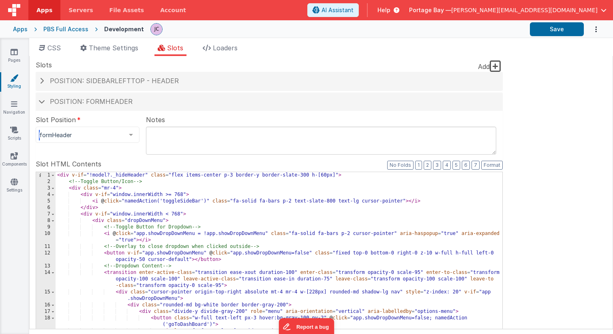
click at [124, 135] on div at bounding box center [131, 134] width 16 height 15
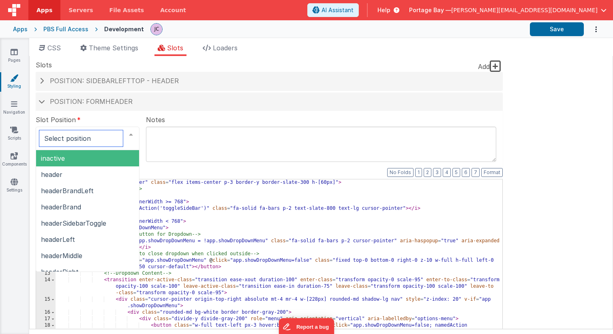
click at [71, 158] on span "inactive" at bounding box center [87, 158] width 103 height 16
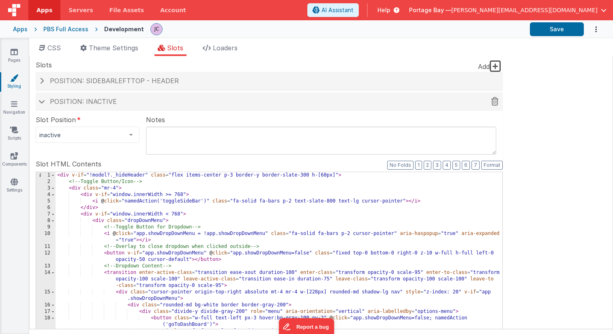
click at [41, 100] on span at bounding box center [42, 101] width 6 height 4
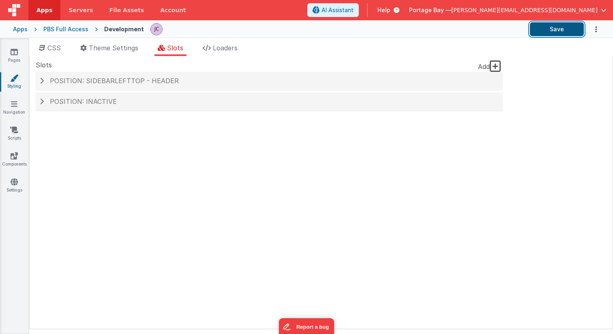
click at [551, 27] on button "Save" at bounding box center [557, 29] width 54 height 14
click at [133, 45] on span "Theme Settings" at bounding box center [113, 48] width 49 height 8
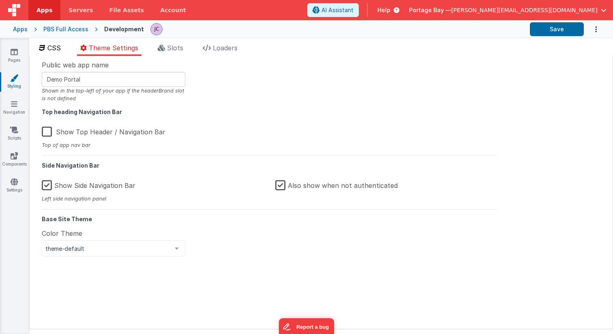
click at [52, 49] on span "CSS" at bounding box center [53, 48] width 13 height 8
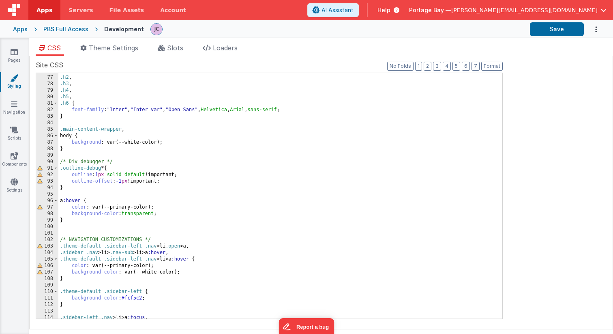
scroll to position [492, 0]
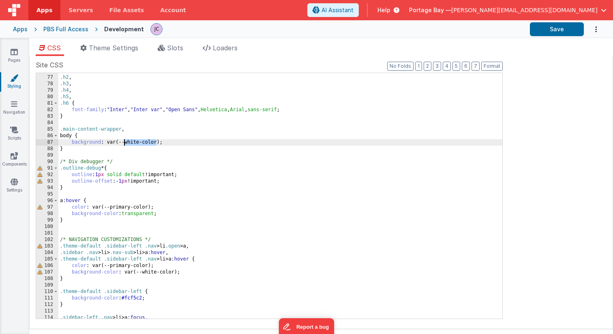
drag, startPoint x: 157, startPoint y: 142, endPoint x: 125, endPoint y: 142, distance: 32.0
click at [125, 142] on div ".h1 , .h2 , .h3 , .h4 , .h5 , .h6 { font-family : " Inter " , " Inter var " , "…" at bounding box center [280, 197] width 444 height 258
click at [551, 31] on button "Save" at bounding box center [557, 29] width 54 height 14
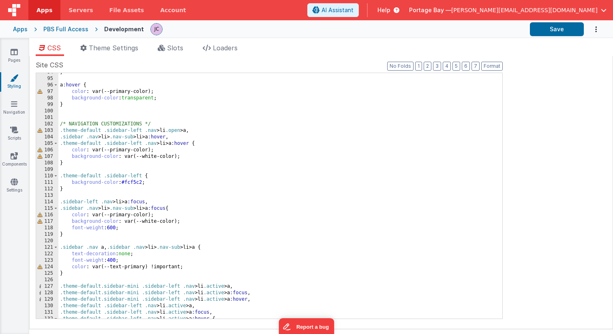
scroll to position [610, 0]
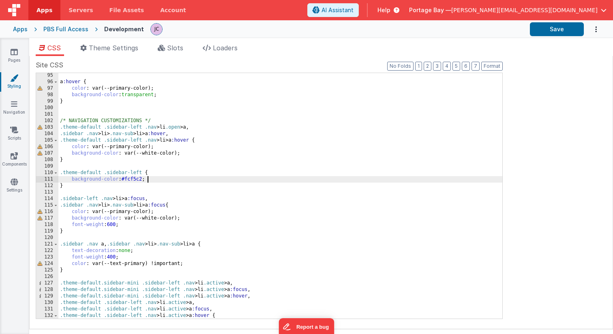
click at [149, 180] on div "a :hover { color : var(--primary-color); background-color : transparent ; } /* …" at bounding box center [280, 201] width 444 height 258
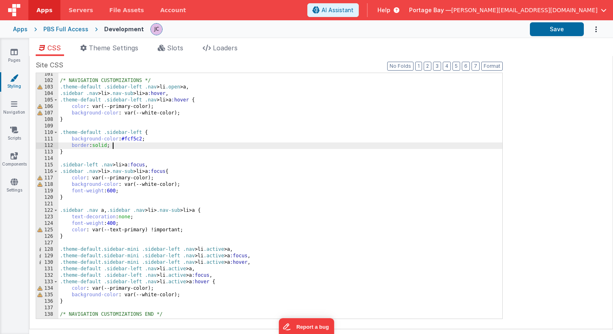
scroll to position [658, 0]
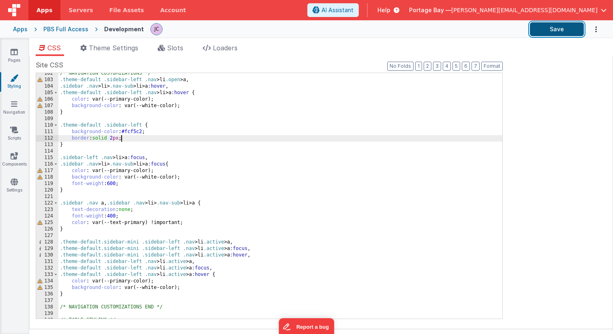
click at [556, 29] on button "Save" at bounding box center [557, 29] width 54 height 14
click at [13, 53] on icon at bounding box center [14, 52] width 7 height 8
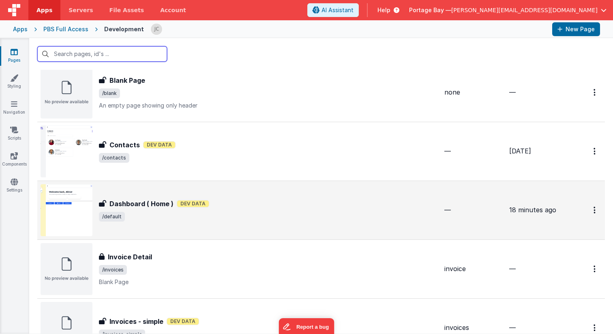
scroll to position [144, 0]
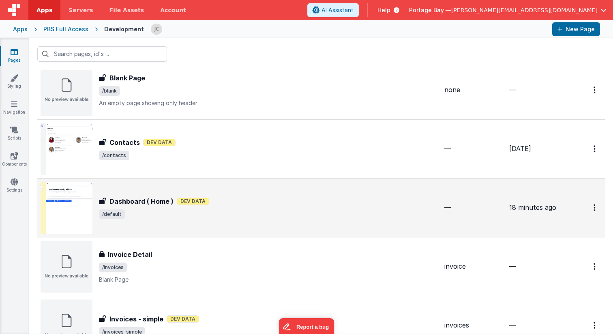
click at [252, 216] on span "/default" at bounding box center [268, 214] width 339 height 10
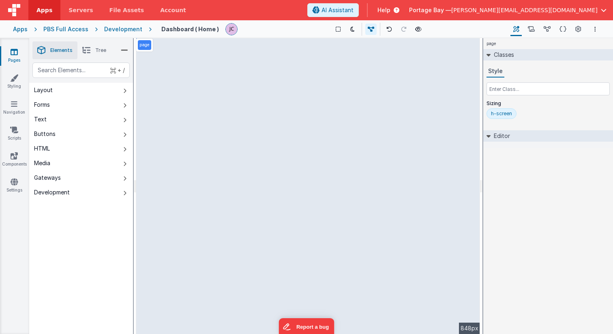
click at [119, 29] on div "Development" at bounding box center [123, 29] width 38 height 8
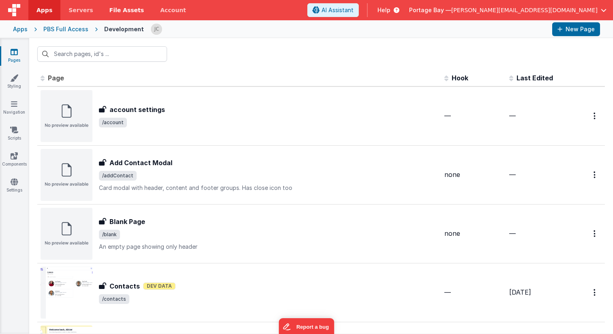
click at [119, 9] on span "File Assets" at bounding box center [126, 10] width 35 height 8
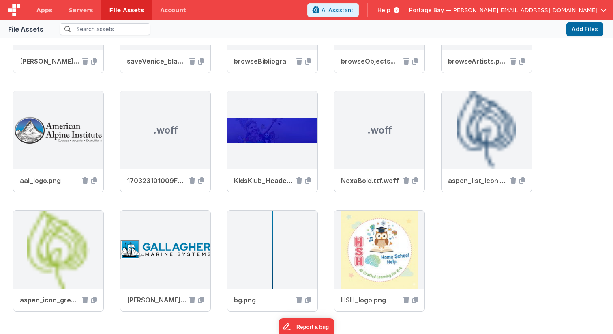
scroll to position [485, 0]
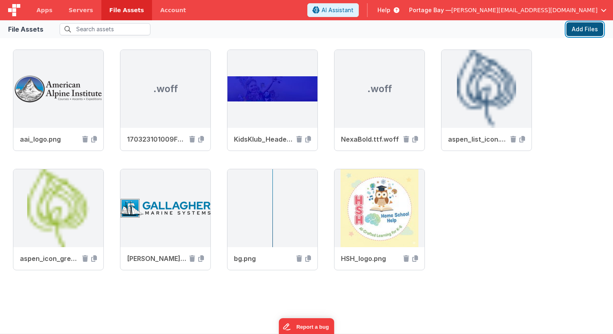
click at [584, 26] on button "Add Files" at bounding box center [584, 29] width 37 height 14
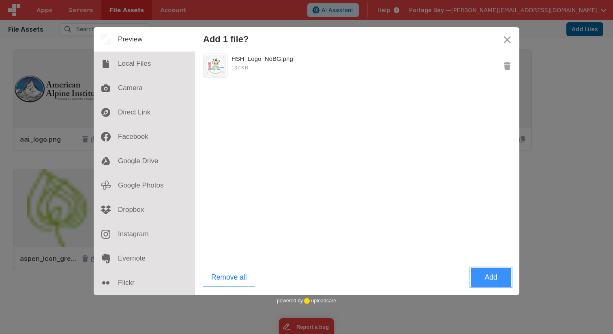
click at [491, 277] on button "Add" at bounding box center [491, 277] width 41 height 19
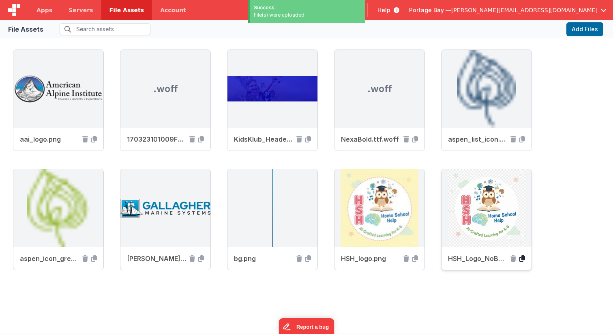
click at [520, 259] on icon at bounding box center [522, 258] width 6 height 6
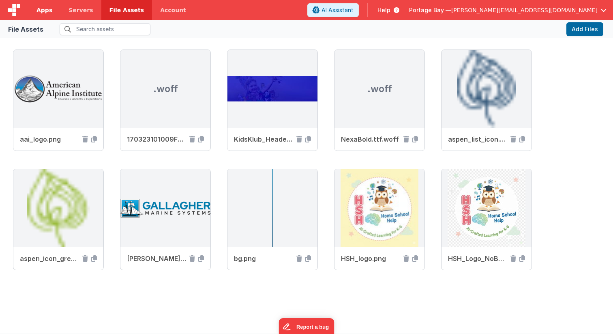
click at [45, 11] on span "Apps" at bounding box center [44, 10] width 16 height 8
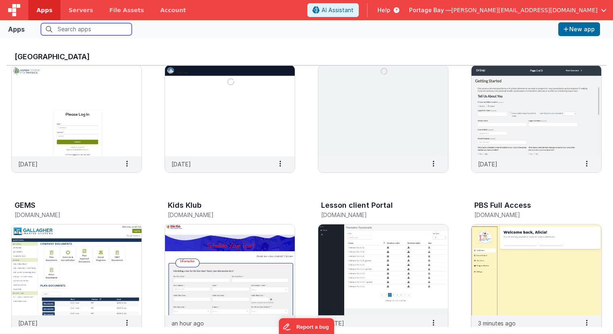
scroll to position [40, 0]
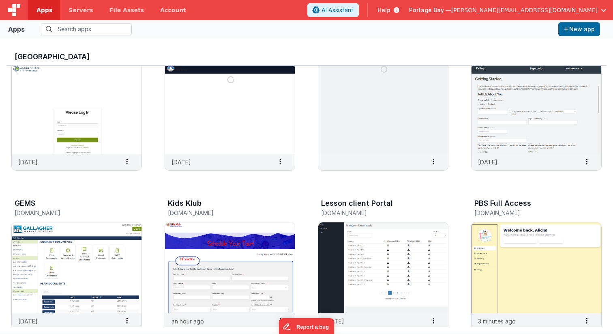
click at [555, 257] on img at bounding box center [536, 267] width 130 height 91
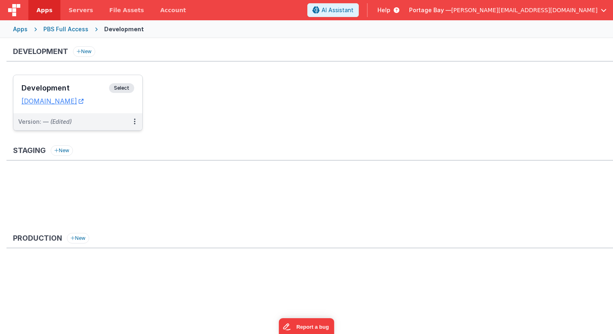
click at [130, 87] on span "Select" at bounding box center [121, 88] width 25 height 10
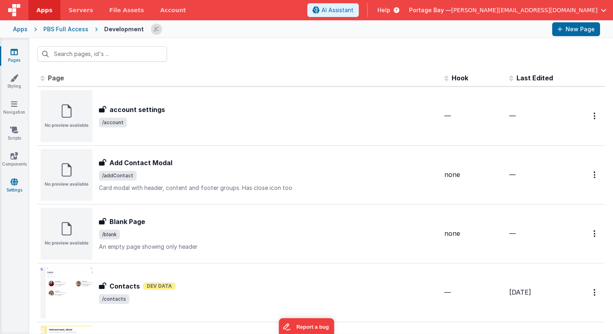
click at [17, 184] on icon at bounding box center [14, 182] width 7 height 8
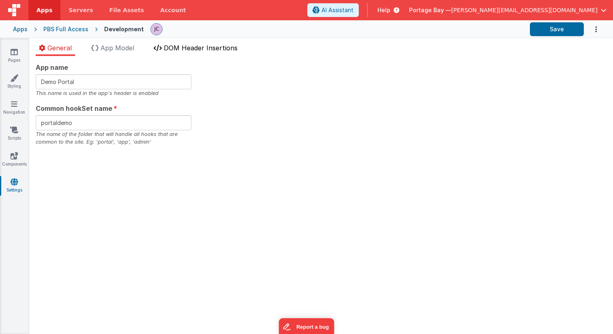
click at [209, 52] on li "DOM Header Insertions" at bounding box center [195, 49] width 90 height 13
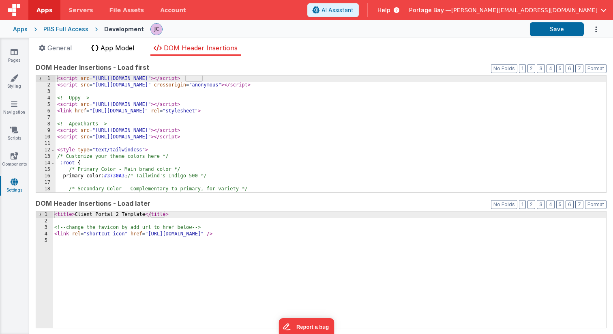
click at [125, 49] on span "App Model" at bounding box center [118, 48] width 34 height 8
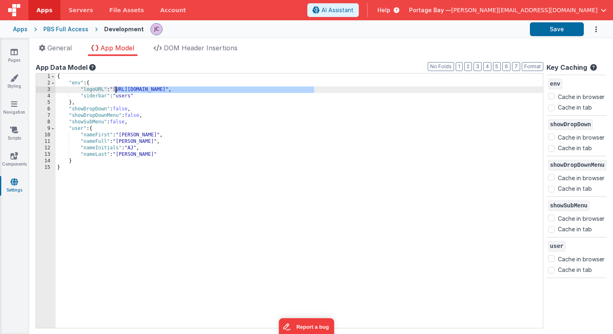
drag, startPoint x: 315, startPoint y: 88, endPoint x: 116, endPoint y: 90, distance: 199.0
click at [116, 90] on div "{ "env" : { "logoURL" : "[URL][DOMAIN_NAME]" , "siderbar" : "users" } , "showDr…" at bounding box center [299, 206] width 487 height 267
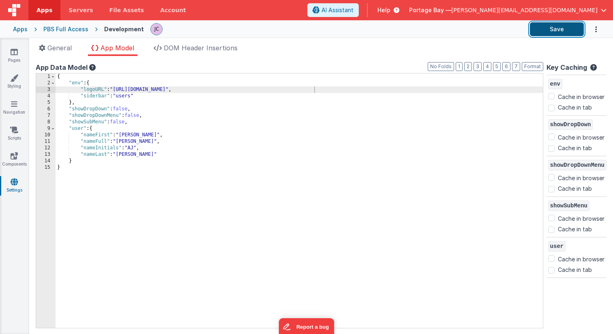
click at [555, 31] on button "Save" at bounding box center [557, 29] width 54 height 14
click at [16, 54] on icon at bounding box center [14, 52] width 7 height 8
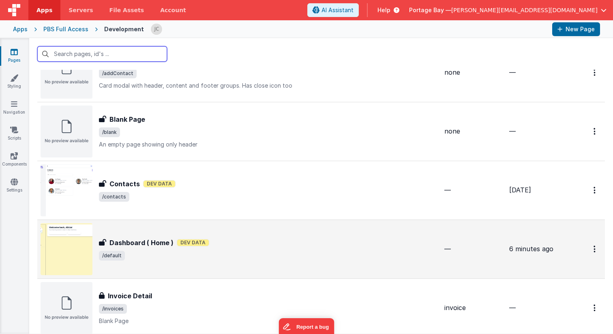
scroll to position [103, 0]
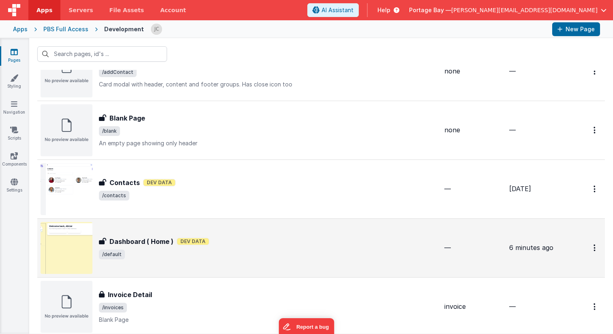
click at [251, 252] on span "/default" at bounding box center [268, 254] width 339 height 10
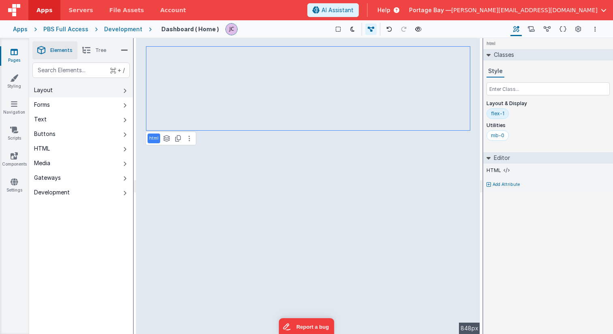
click at [126, 90] on icon at bounding box center [124, 91] width 3 height 6
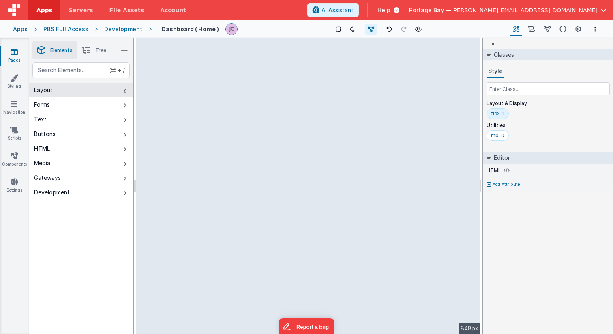
click at [94, 48] on li "Tree" at bounding box center [94, 50] width 34 height 18
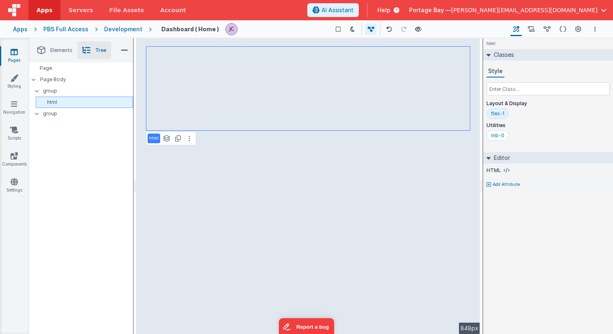
click at [78, 101] on p "html" at bounding box center [86, 102] width 94 height 6
click at [504, 170] on icon at bounding box center [506, 170] width 6 height 6
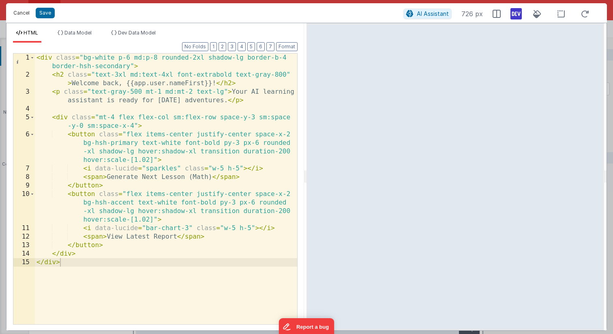
click at [19, 15] on button "Cancel" at bounding box center [21, 12] width 24 height 11
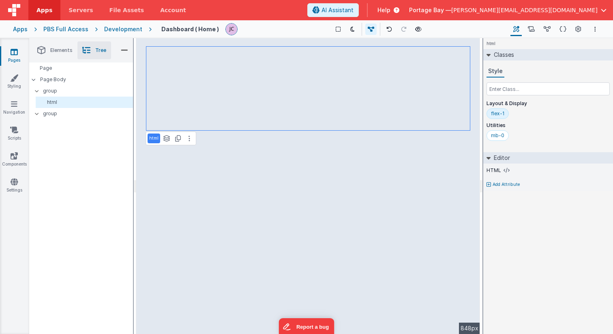
click at [48, 10] on span "Apps" at bounding box center [44, 10] width 16 height 8
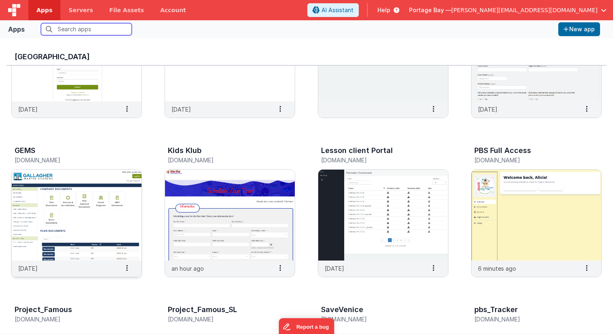
scroll to position [94, 0]
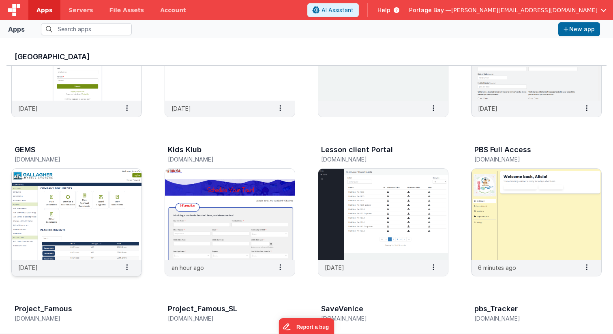
click at [73, 198] on img at bounding box center [77, 214] width 130 height 91
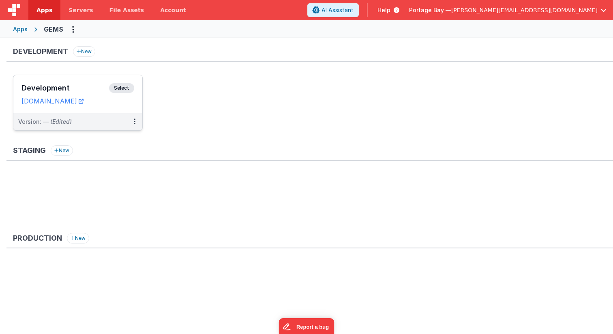
click at [119, 89] on span "Select" at bounding box center [121, 88] width 25 height 10
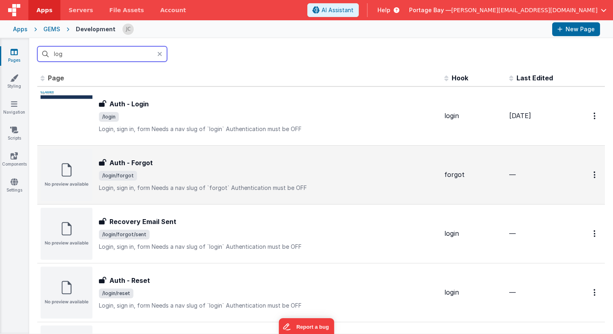
scroll to position [20, 0]
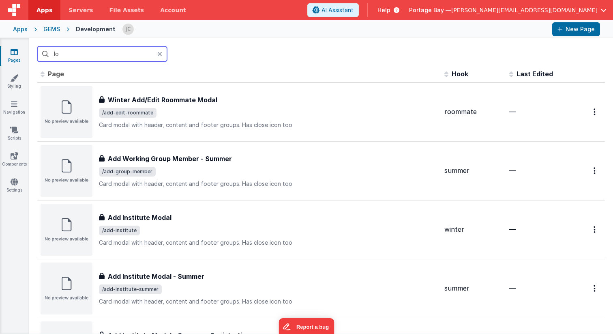
type input "l"
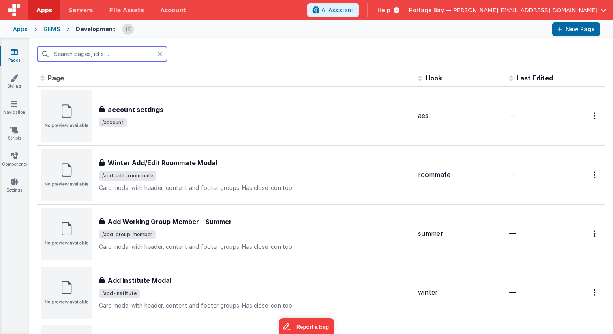
scroll to position [0, 0]
type input "c"
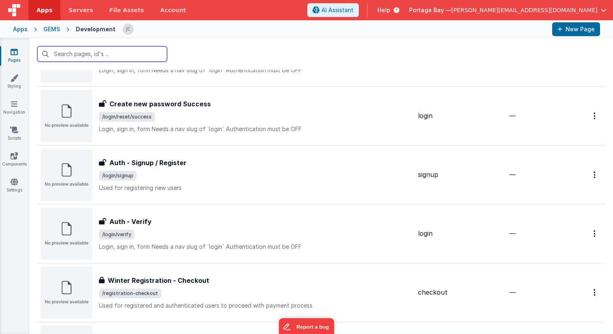
scroll to position [1413, 0]
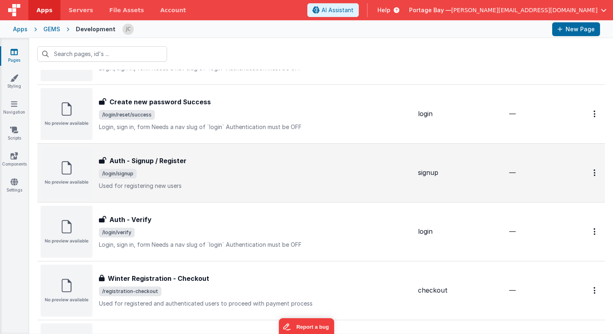
click at [191, 177] on span "/login/signup" at bounding box center [255, 174] width 313 height 10
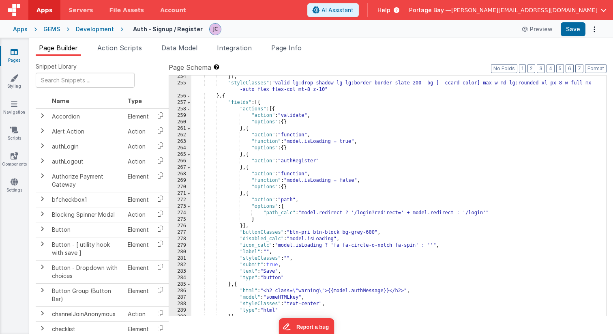
scroll to position [1881, 0]
